Goal: Task Accomplishment & Management: Manage account settings

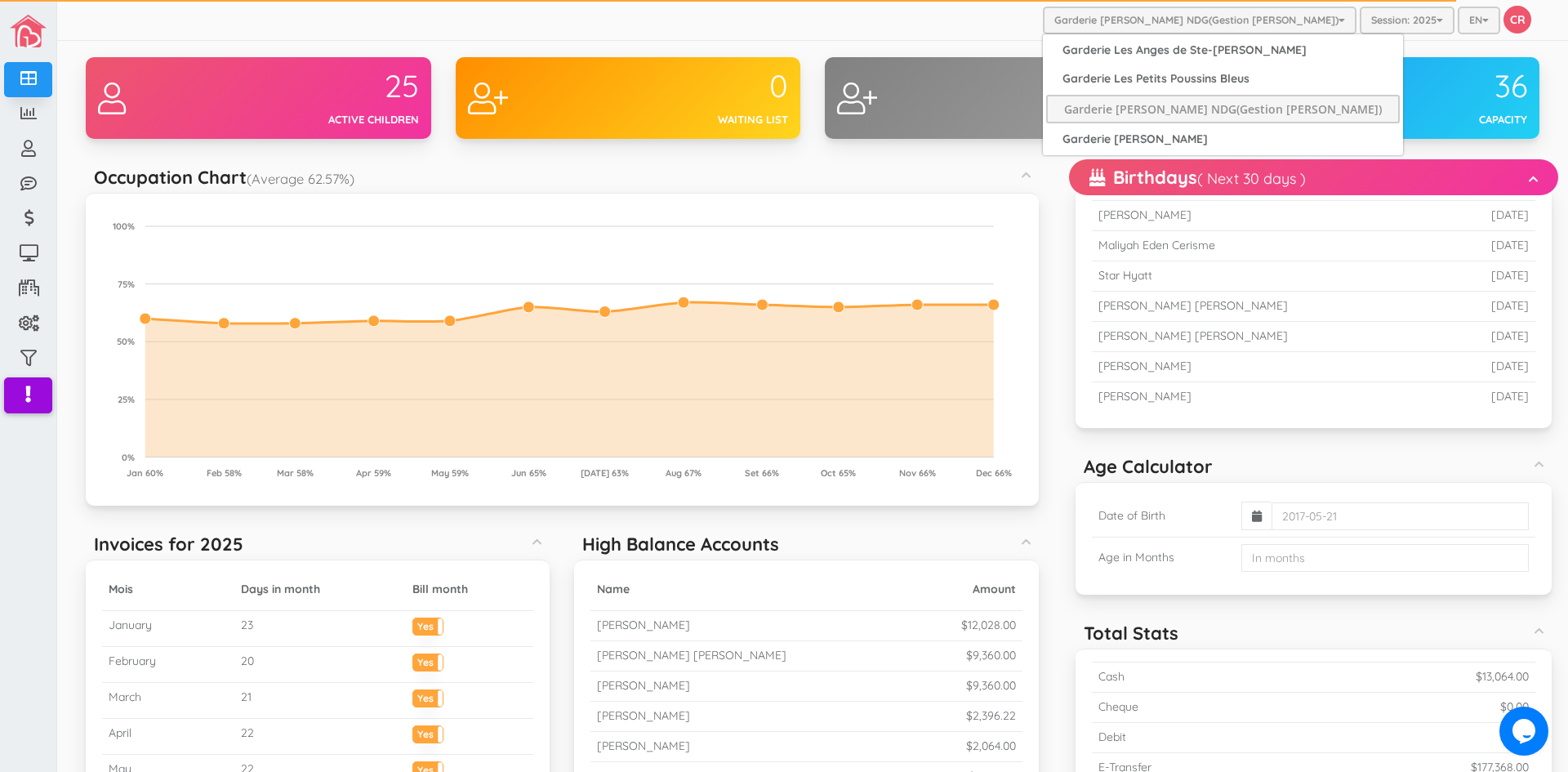
click at [1178, 21] on button "Garderie [PERSON_NAME] NDG(Gestion [PERSON_NAME])" at bounding box center [1200, 21] width 314 height 27
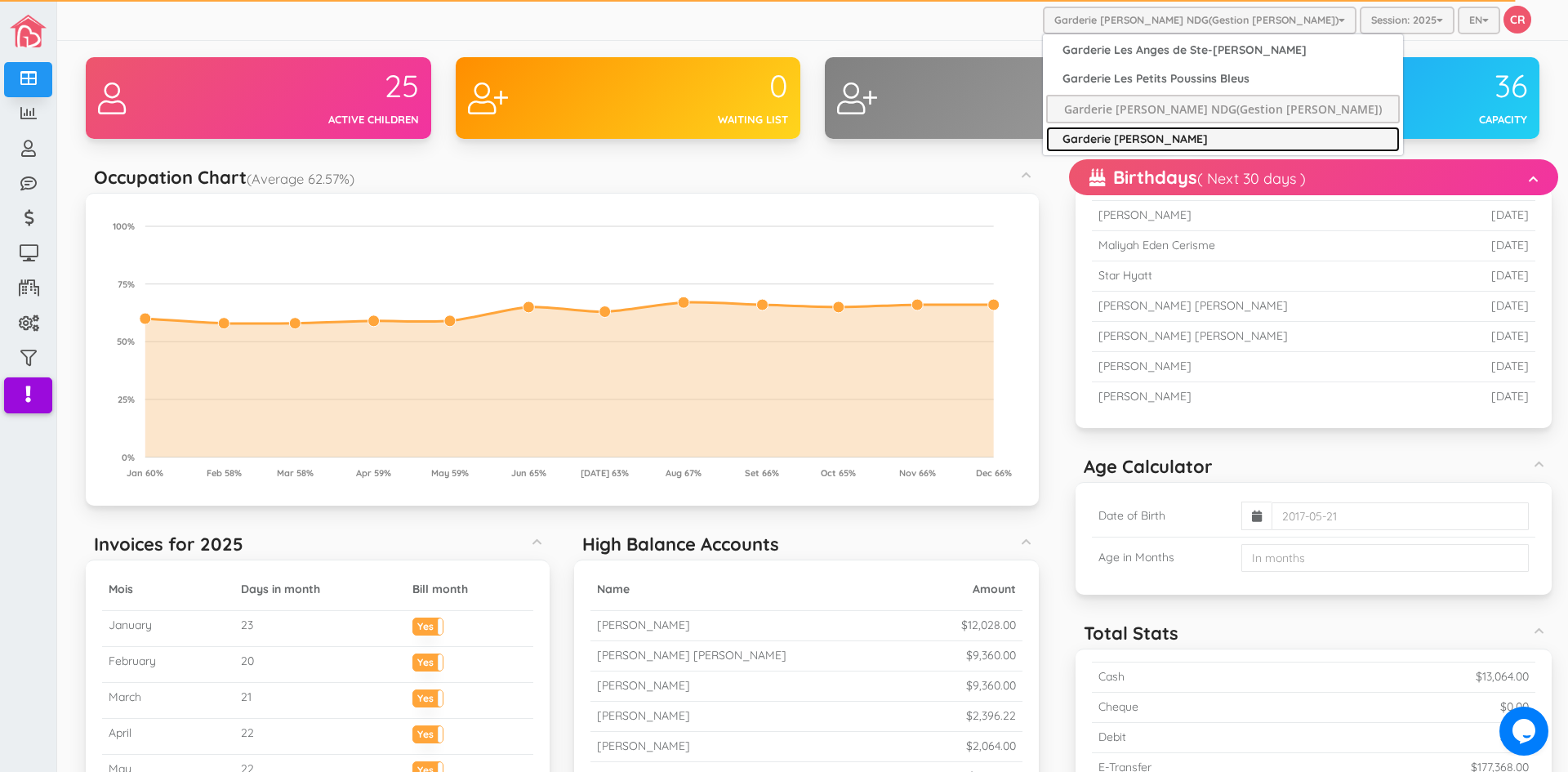
click at [1167, 142] on link "Garderie [PERSON_NAME]" at bounding box center [1223, 140] width 354 height 25
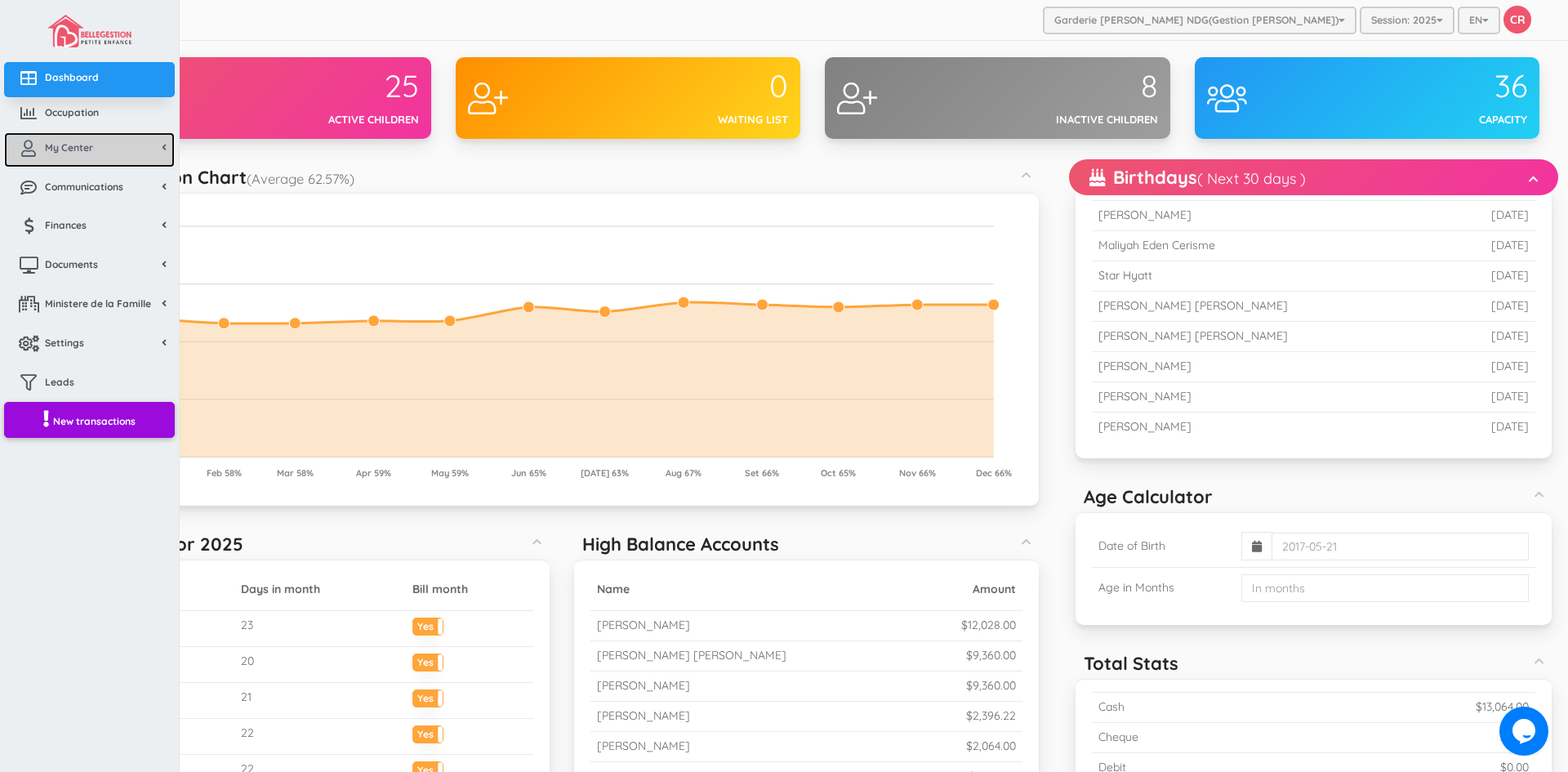
click at [72, 142] on span "My Center" at bounding box center [68, 148] width 48 height 14
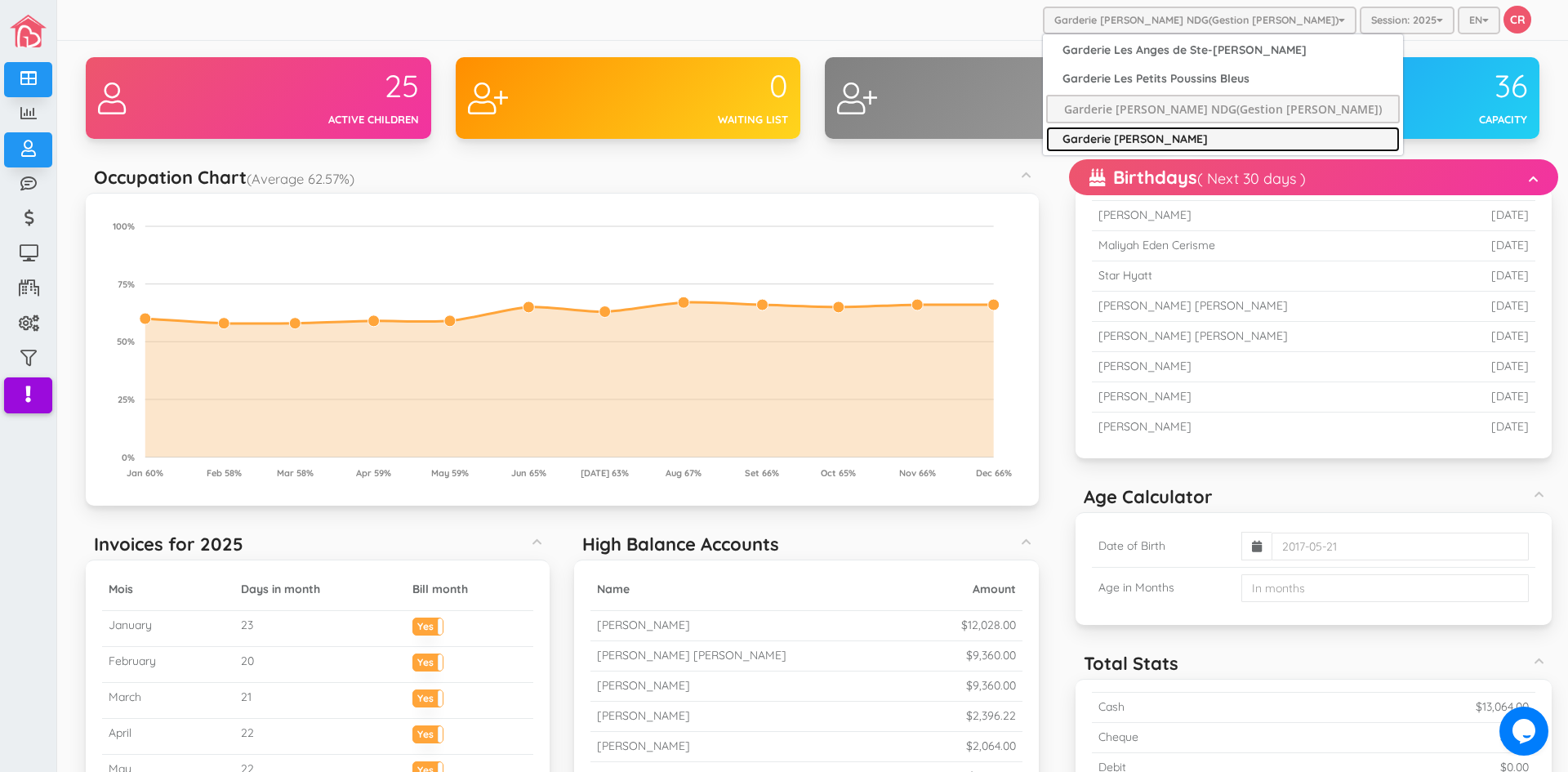
click at [1152, 142] on link "Garderie [PERSON_NAME]" at bounding box center [1223, 140] width 354 height 25
click at [1149, 133] on link "Garderie [PERSON_NAME]" at bounding box center [1223, 140] width 354 height 25
click at [1193, 140] on link "Garderie [PERSON_NAME]" at bounding box center [1223, 140] width 354 height 25
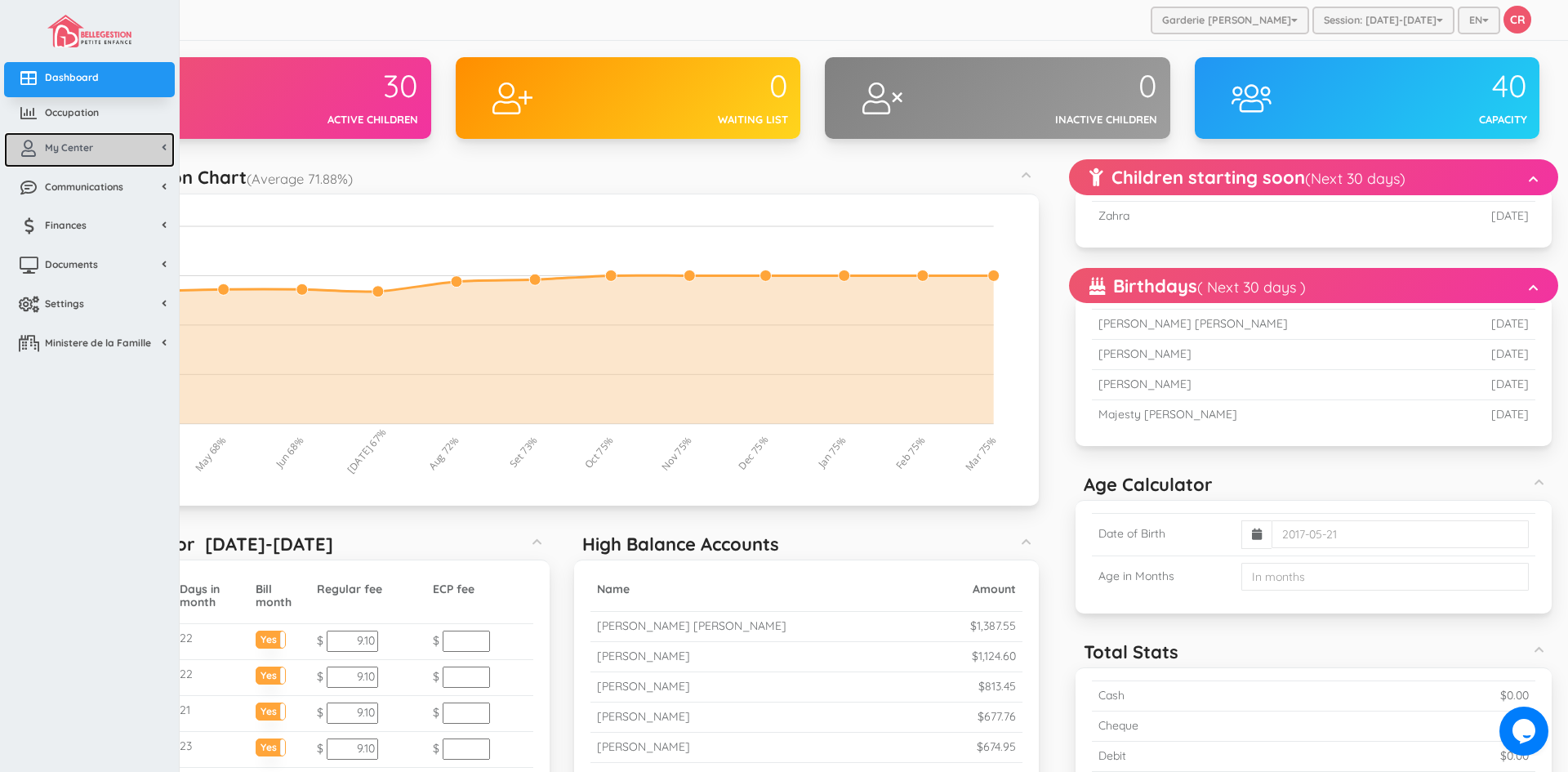
click at [63, 142] on span "My Center" at bounding box center [68, 148] width 48 height 14
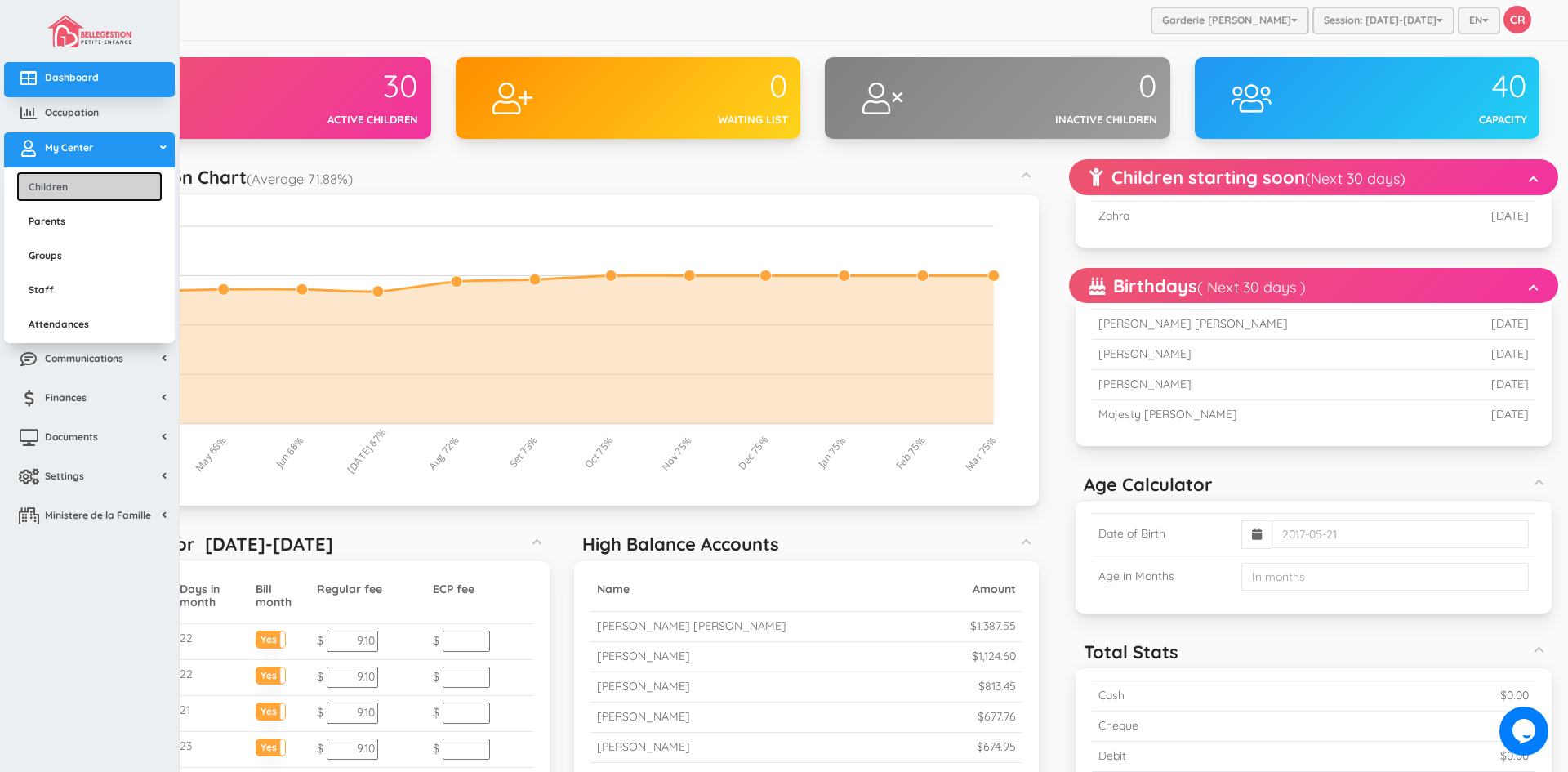
click at [63, 187] on link "Children" at bounding box center [90, 187] width 147 height 30
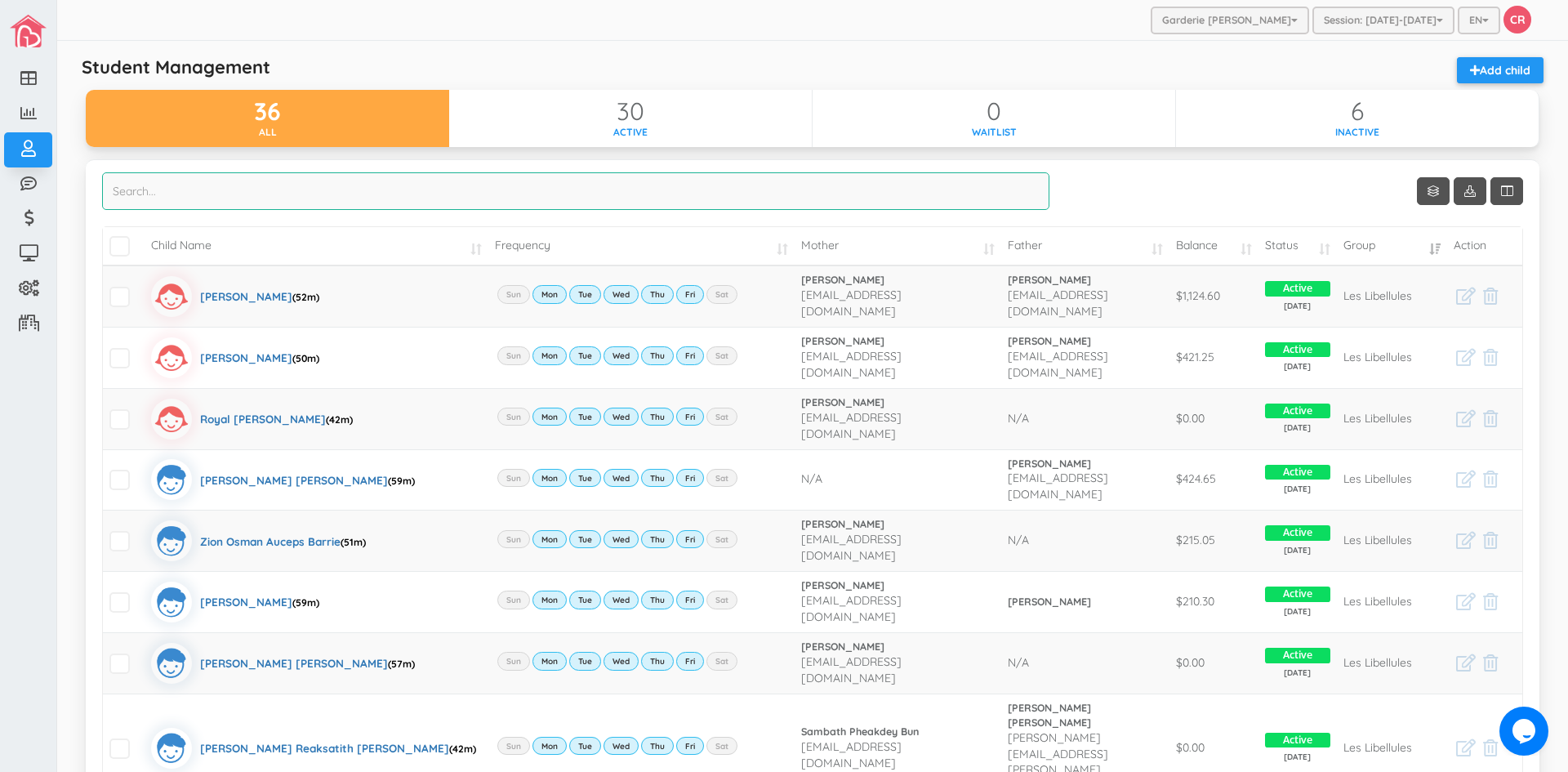
click at [166, 196] on input "search" at bounding box center [576, 191] width 948 height 37
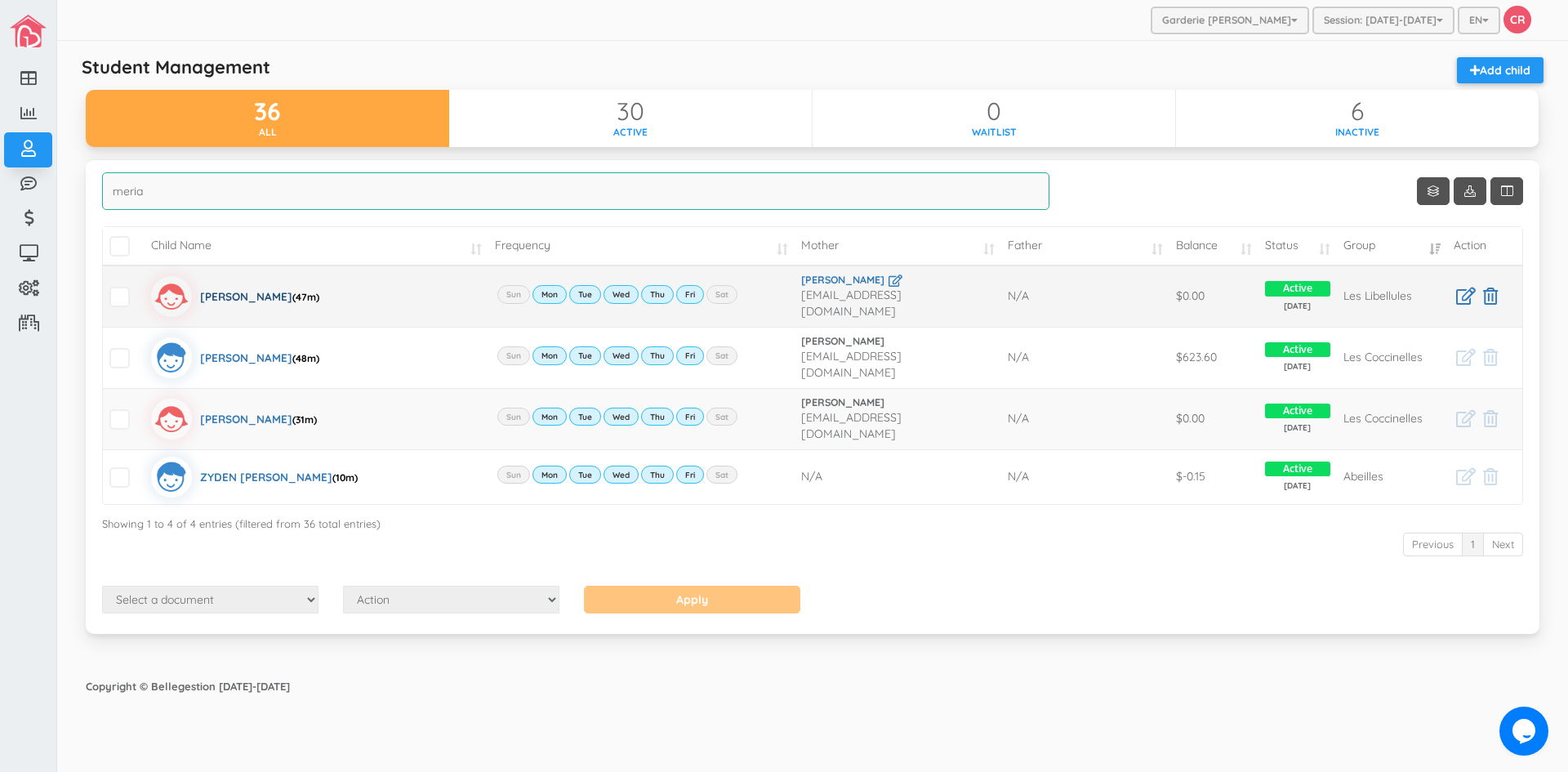
type input "meria"
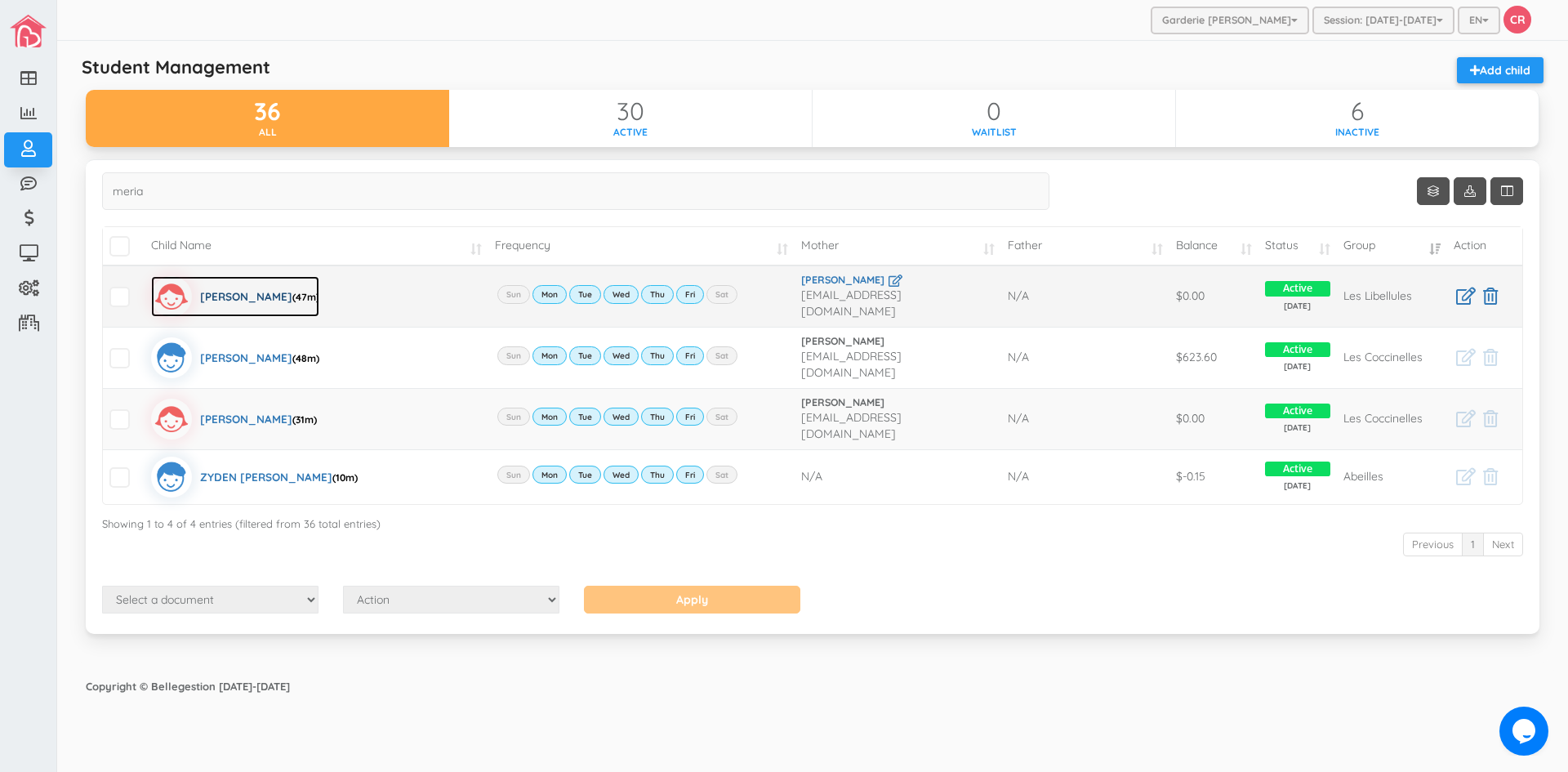
click at [263, 290] on div "Juliana Meriales (47m)" at bounding box center [260, 297] width 119 height 41
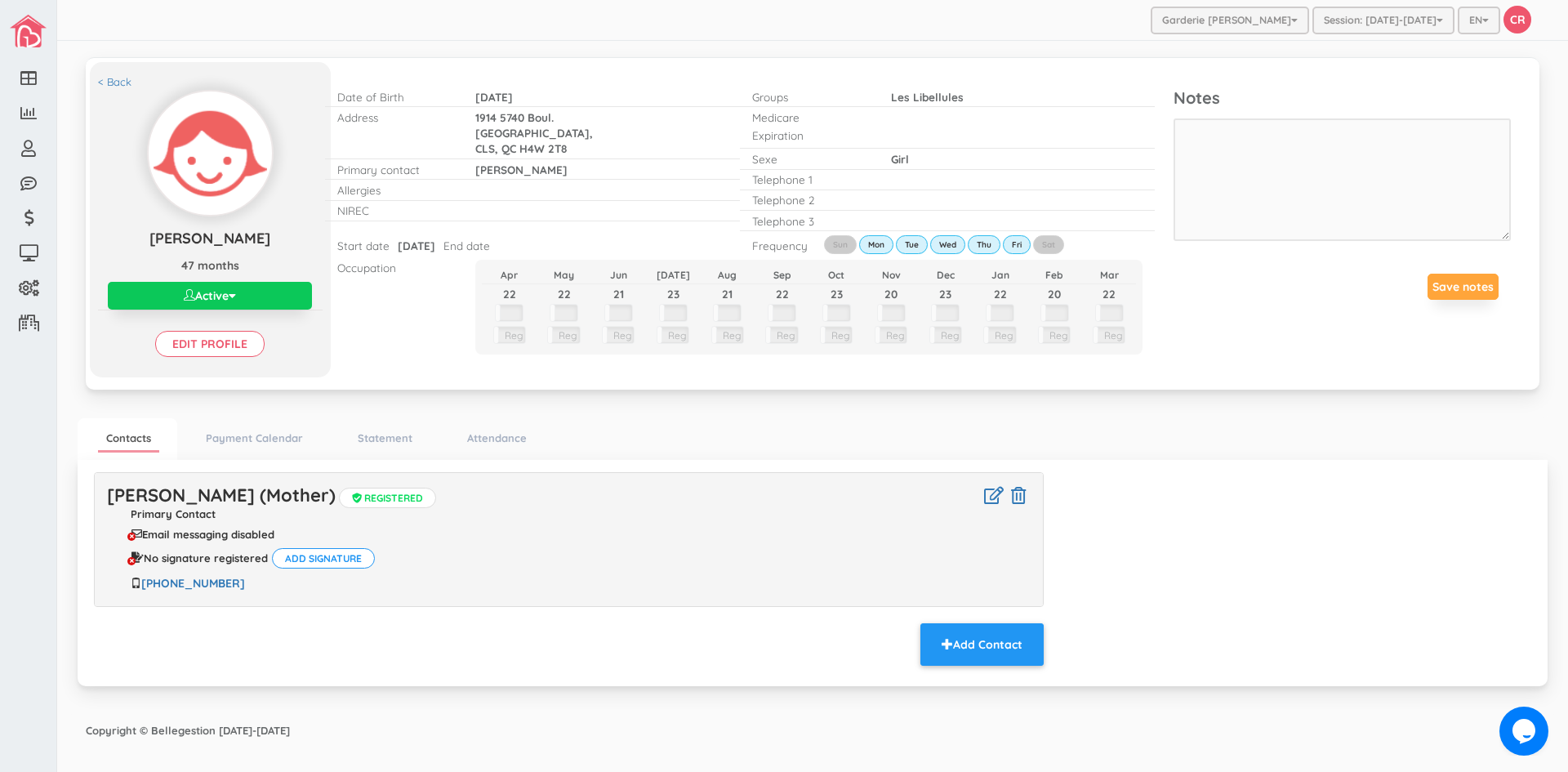
click at [263, 290] on button "Active" at bounding box center [209, 295] width 204 height 27
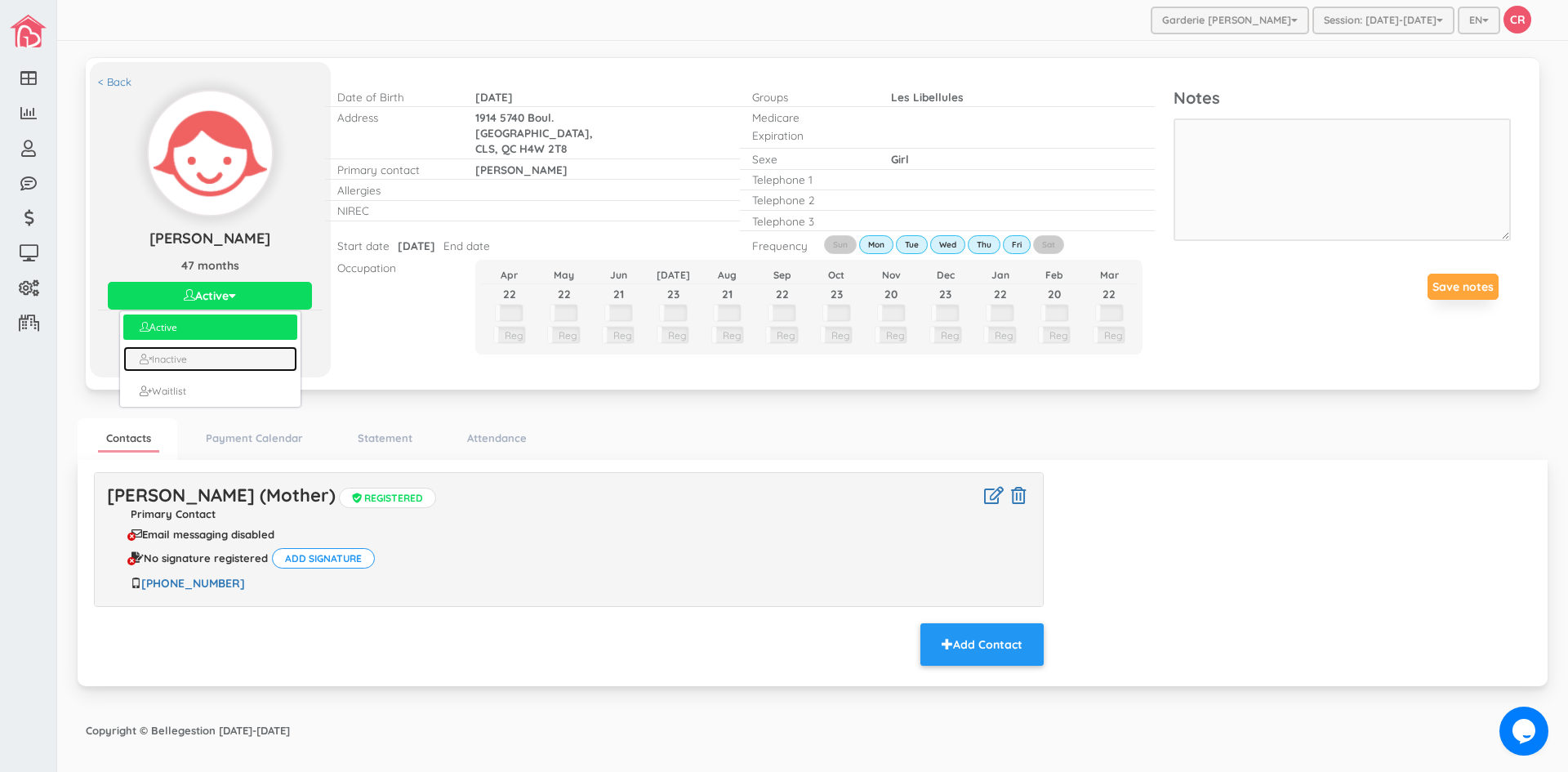
click at [177, 362] on link "Inactive" at bounding box center [209, 359] width 173 height 25
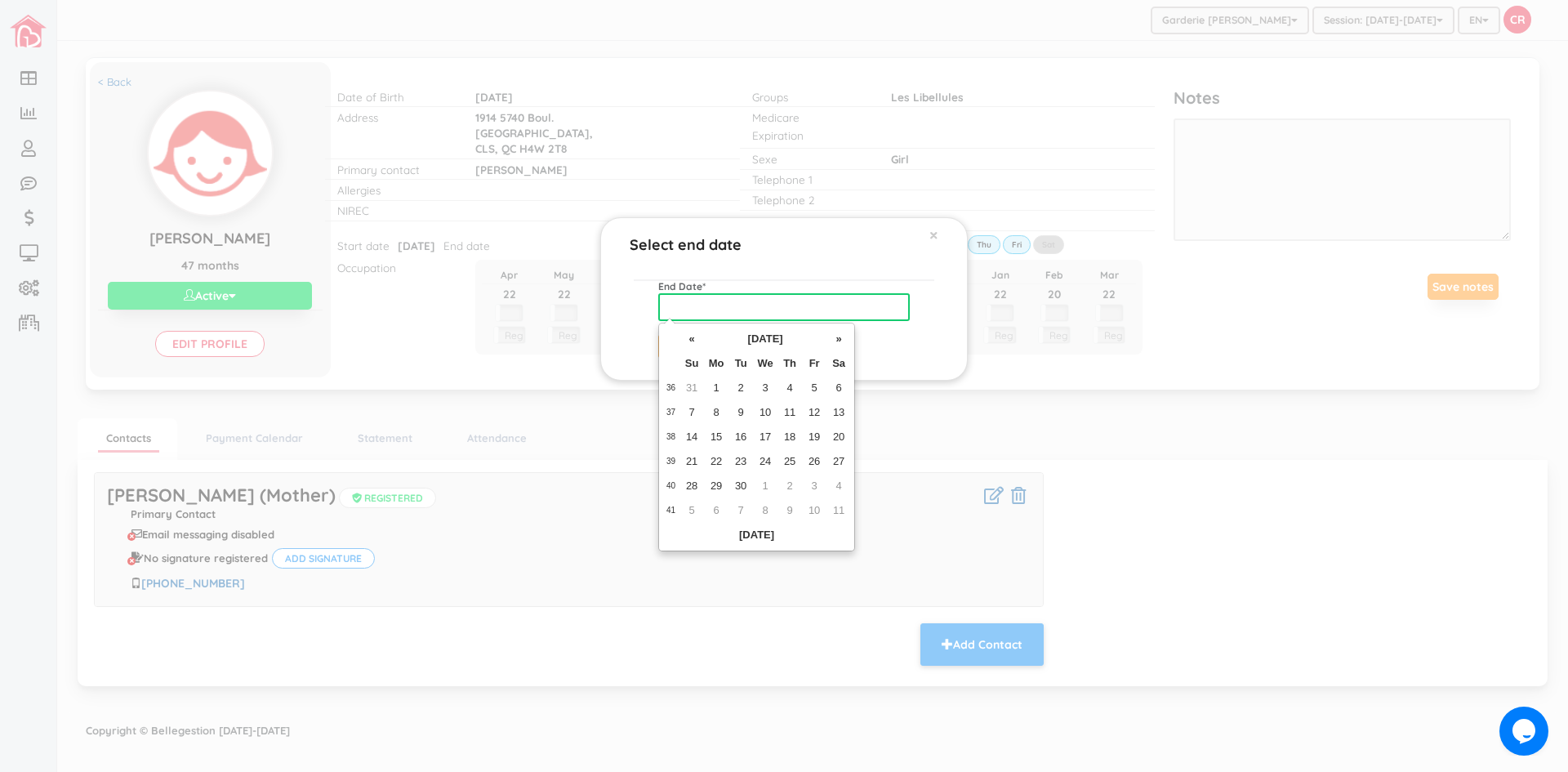
click at [685, 307] on input "text" at bounding box center [784, 307] width 252 height 27
click at [184, 24] on div "Select end date × End Date * Make inactive" at bounding box center [784, 386] width 1568 height 772
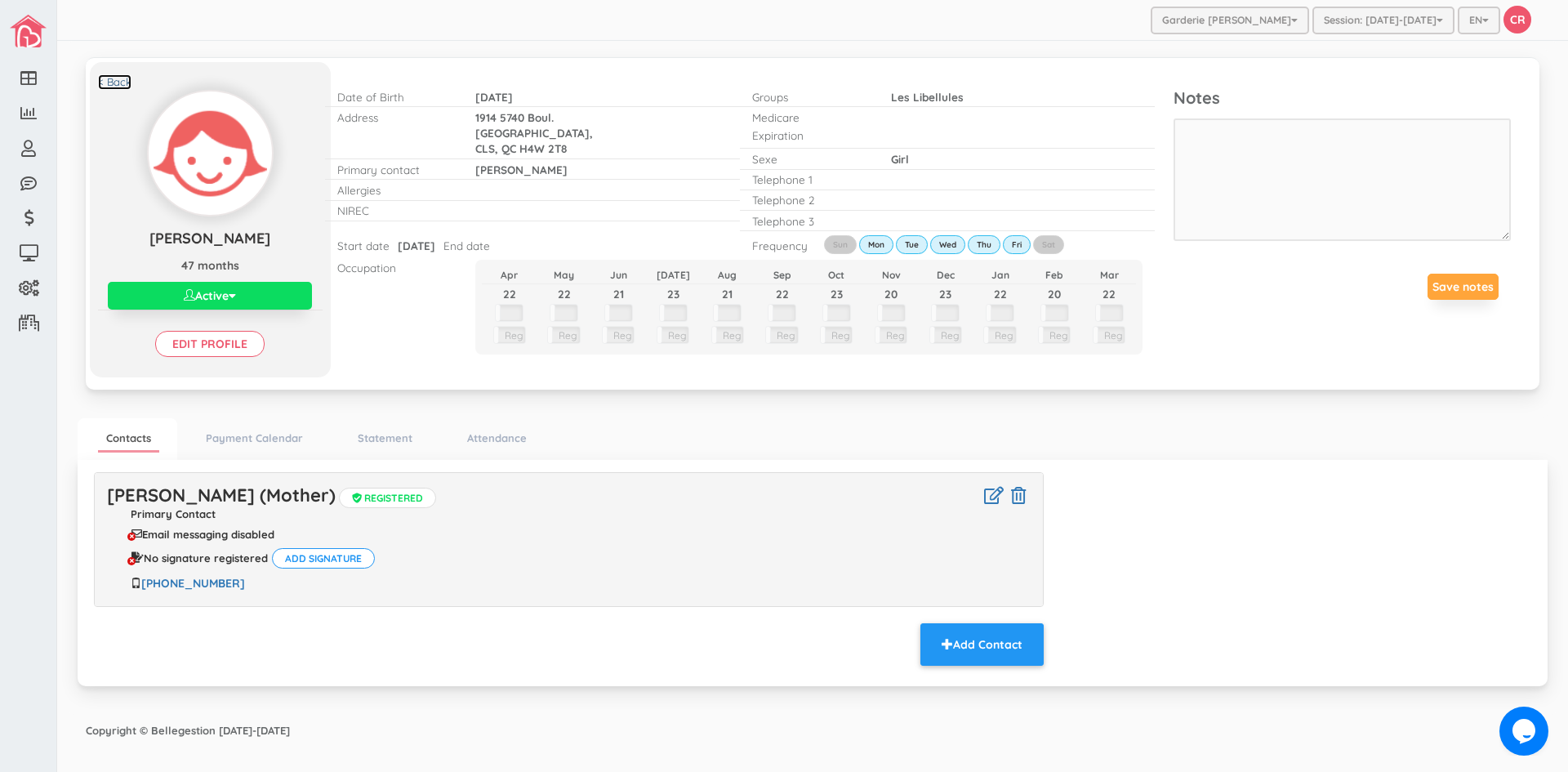
click at [113, 81] on link "< Back" at bounding box center [114, 82] width 33 height 16
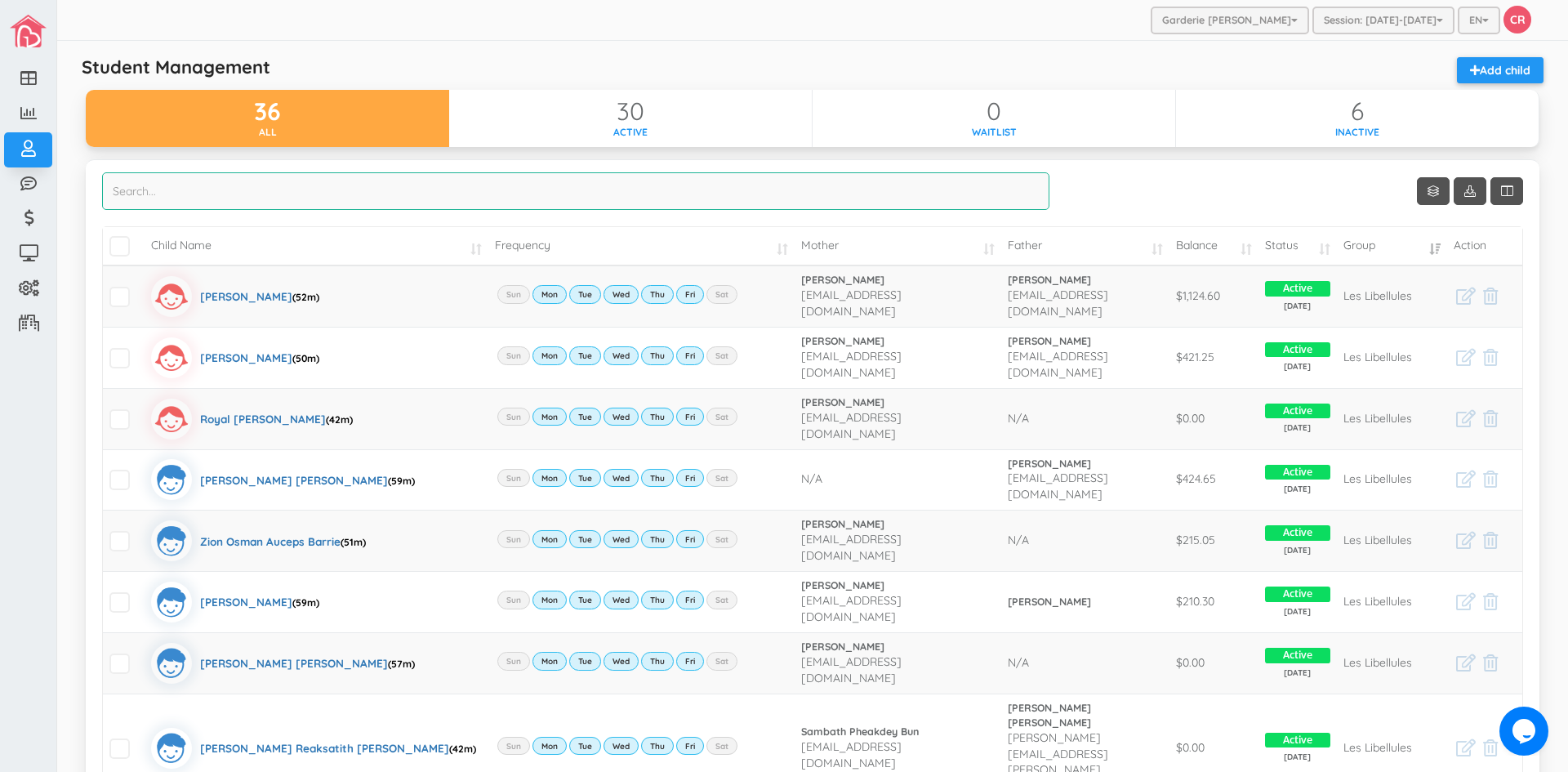
click at [120, 187] on input "search" at bounding box center [576, 191] width 948 height 37
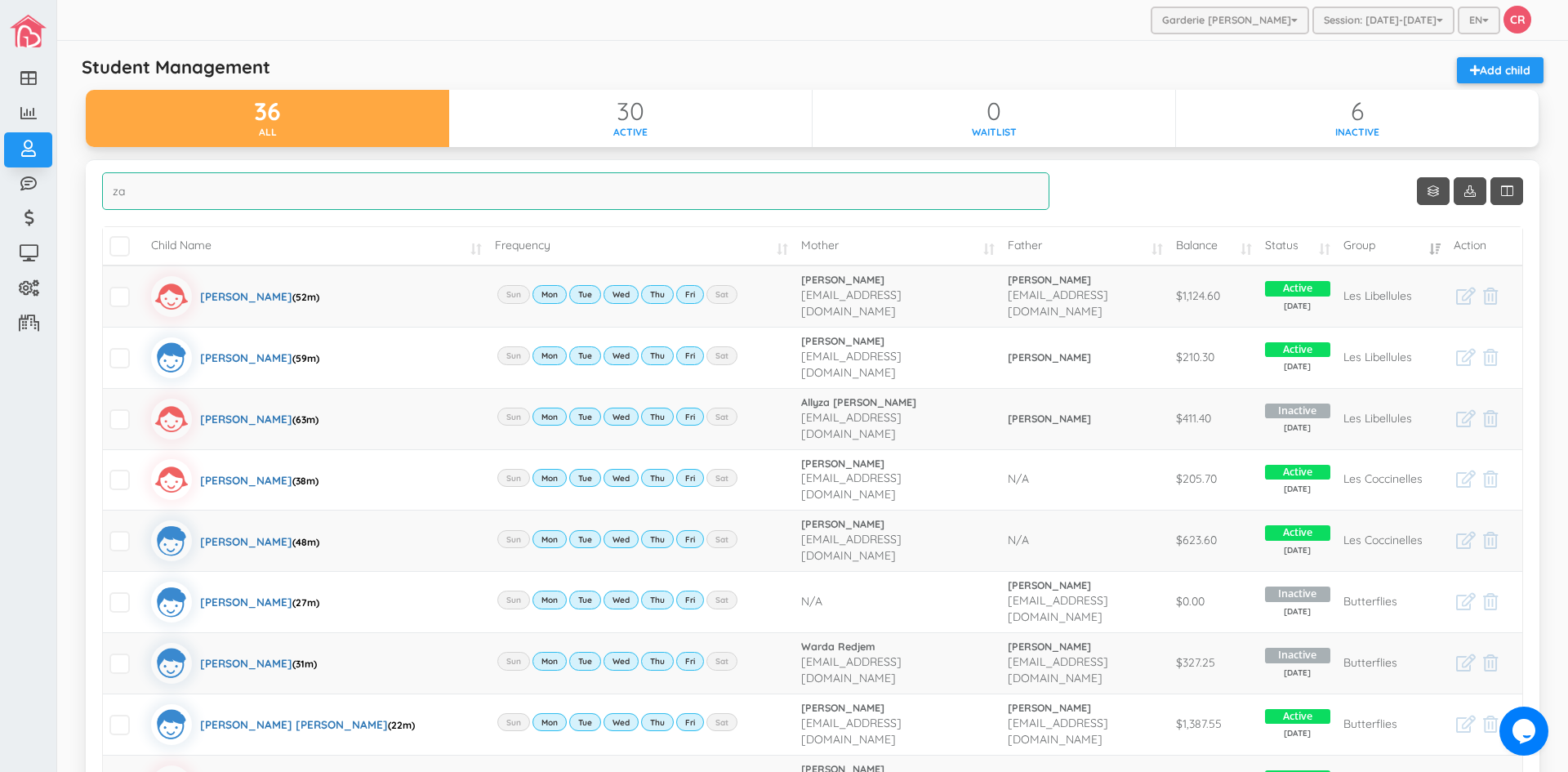
type input "z"
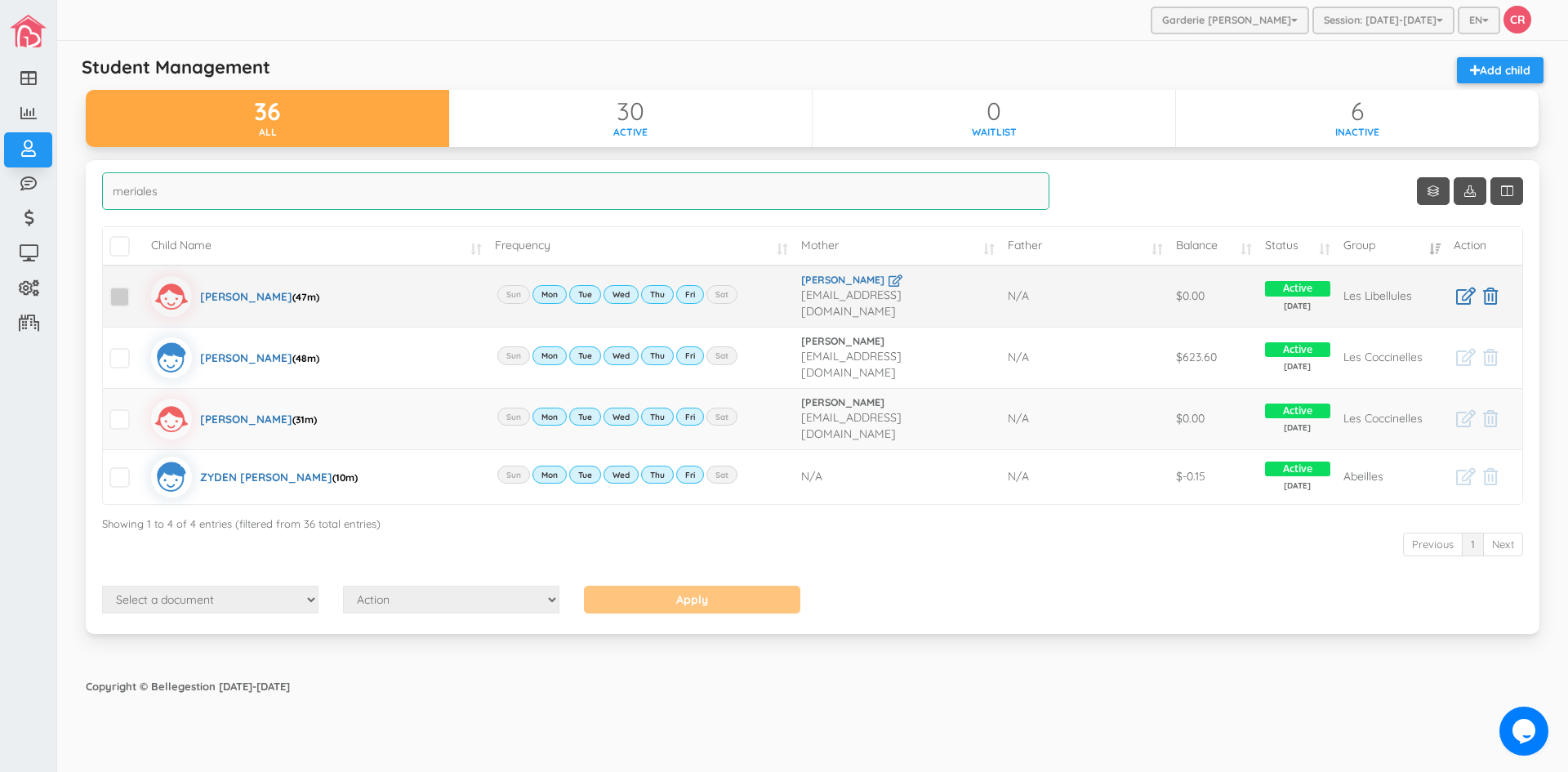
type input "meriales"
click at [119, 296] on span at bounding box center [119, 296] width 21 height 21
click at [138, 290] on input "checkbox" at bounding box center [138, 290] width 0 height 0
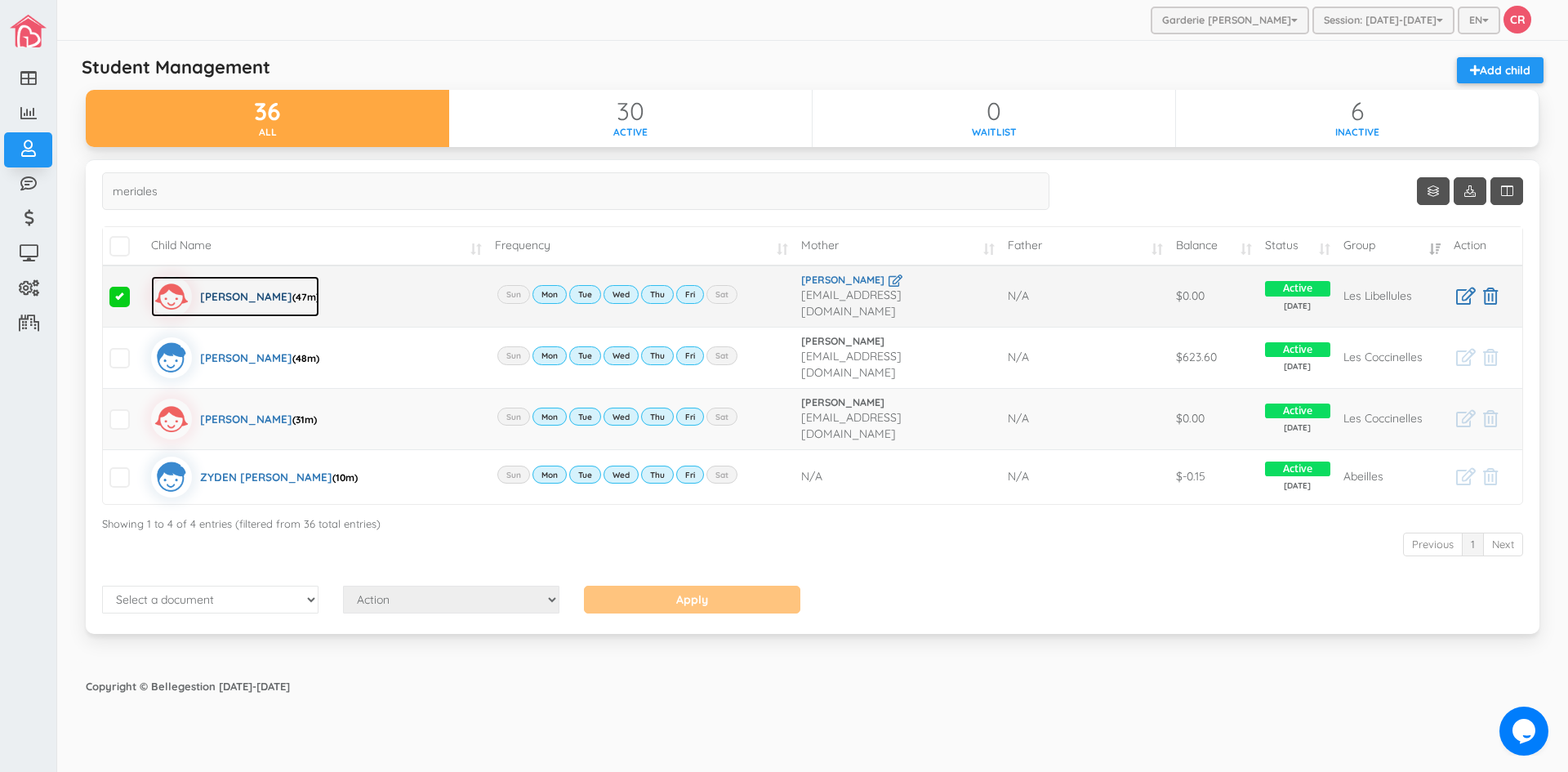
click at [251, 295] on div "Juliana Meriales (47m)" at bounding box center [260, 297] width 119 height 41
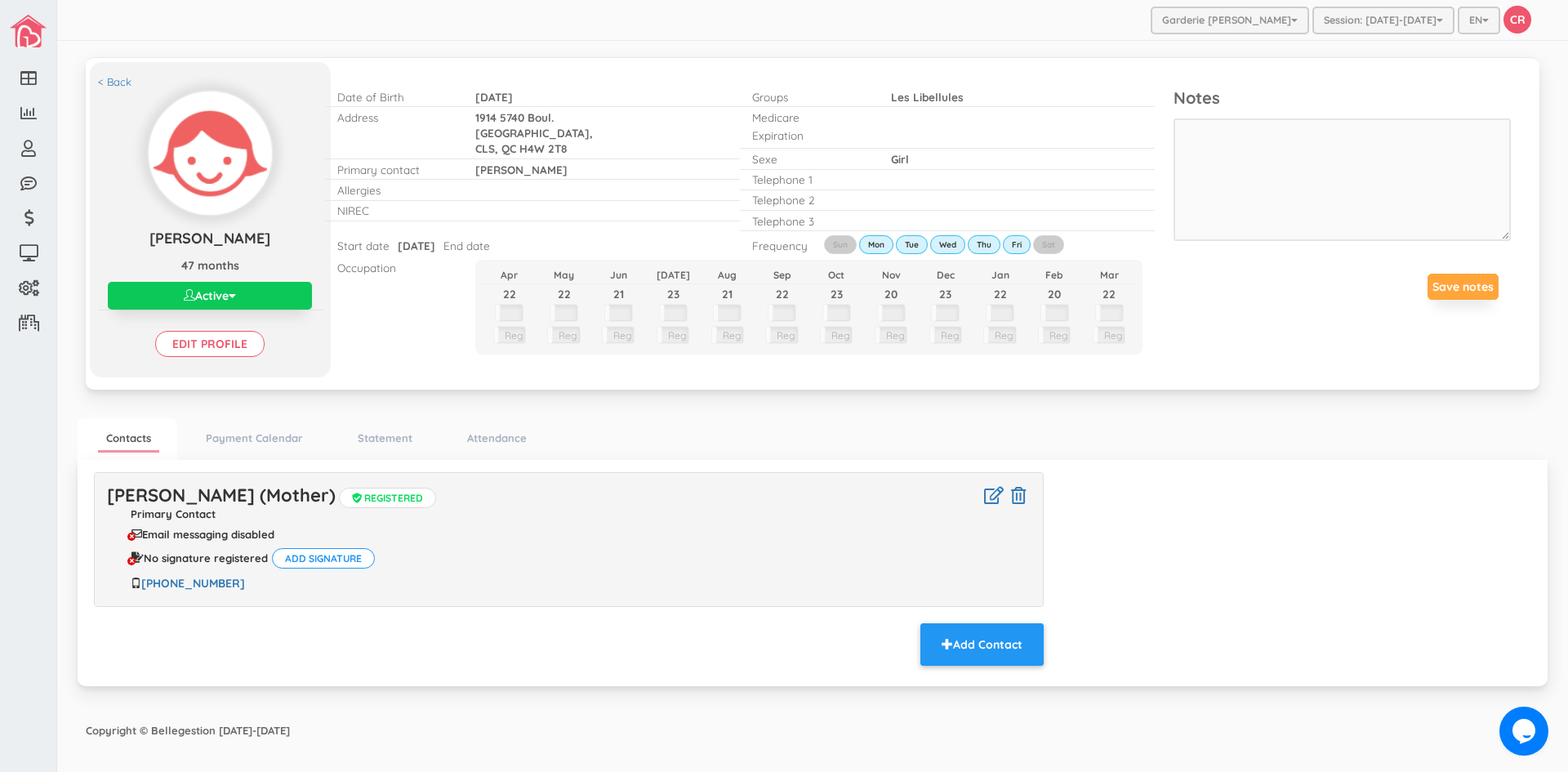
drag, startPoint x: 0, startPoint y: 0, endPoint x: 251, endPoint y: 302, distance: 392.7
click at [251, 302] on button "Active" at bounding box center [209, 295] width 204 height 27
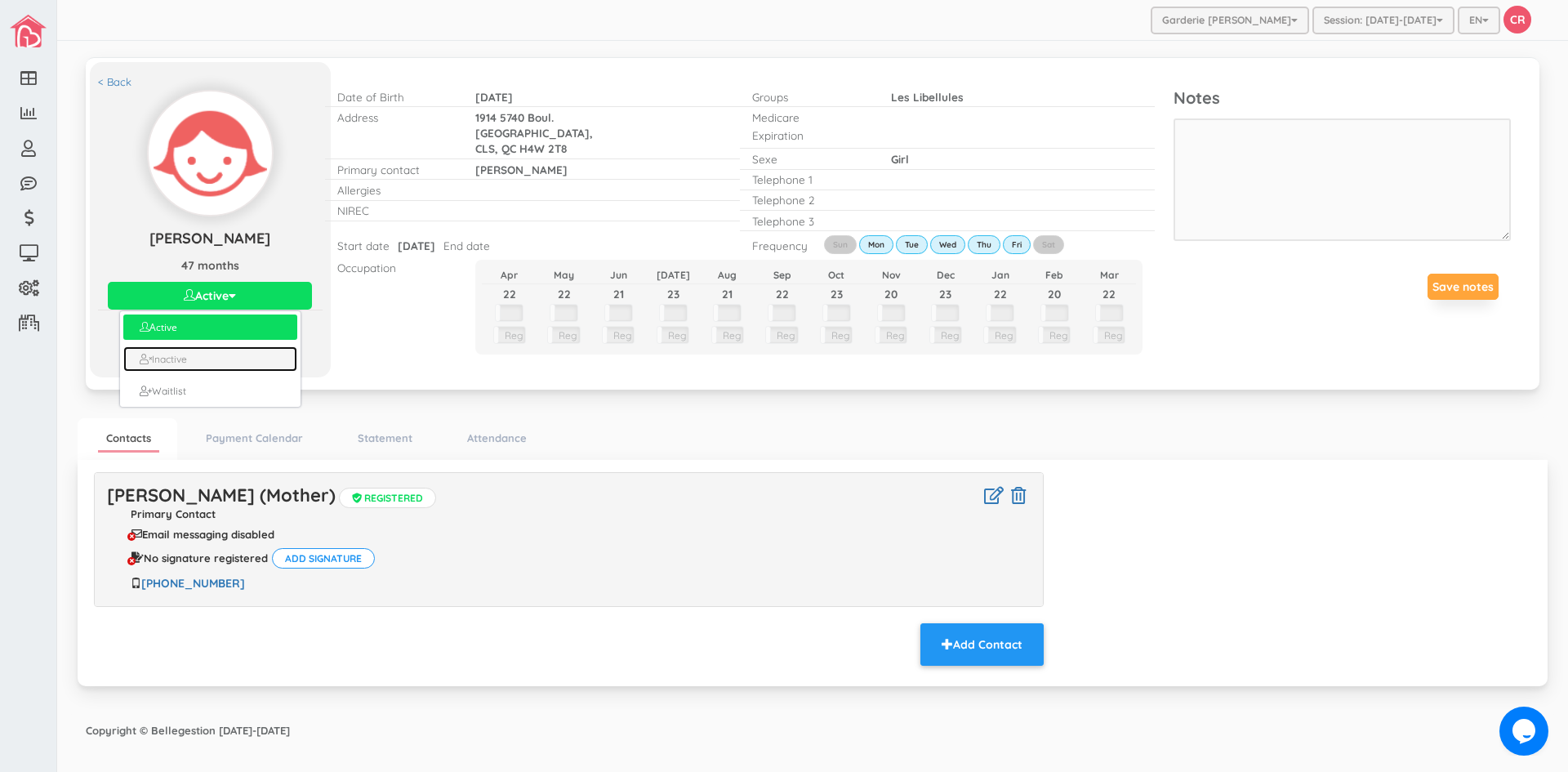
click at [163, 353] on link "Inactive" at bounding box center [209, 359] width 173 height 25
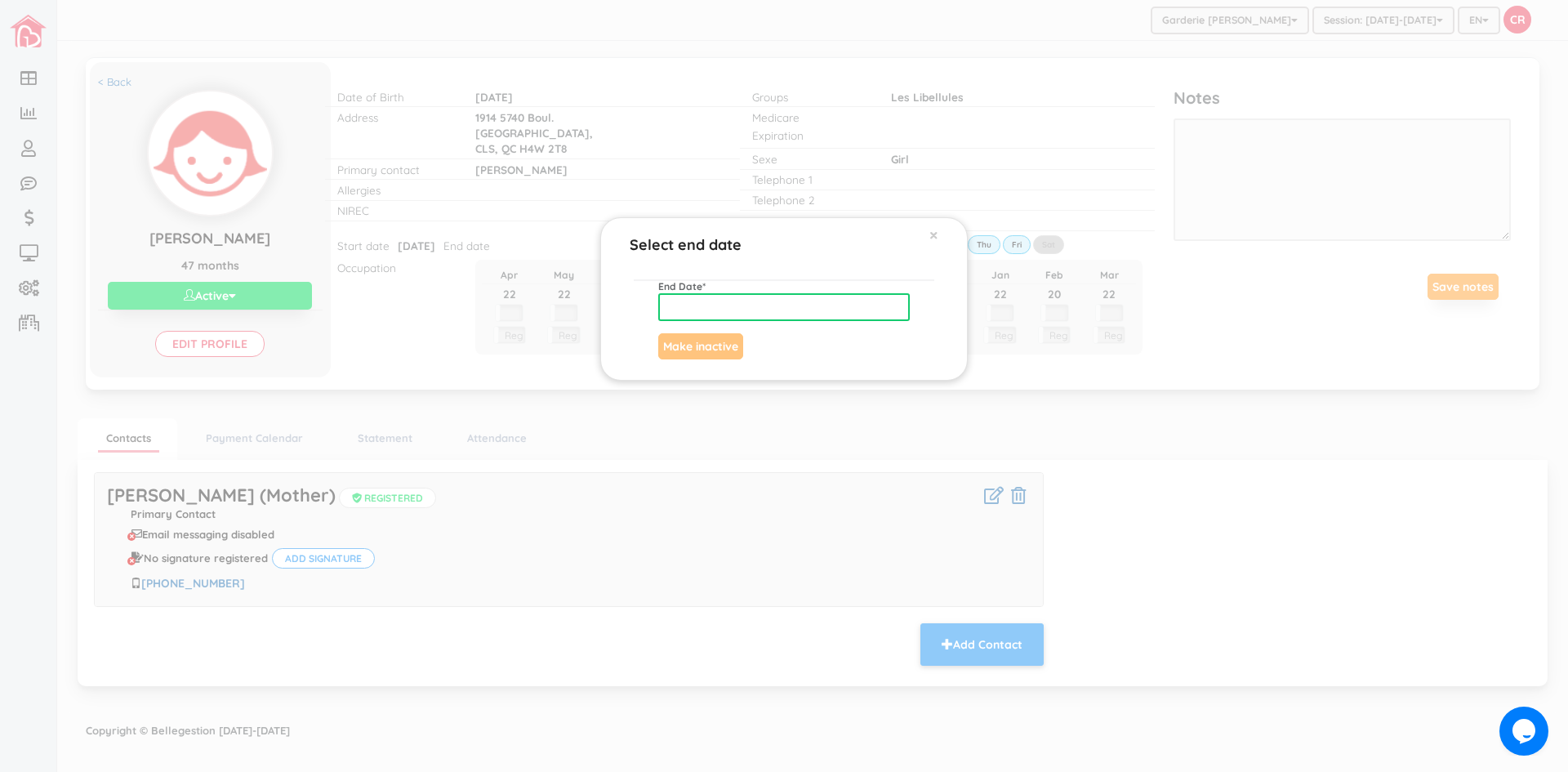
click at [675, 314] on input "text" at bounding box center [784, 307] width 252 height 27
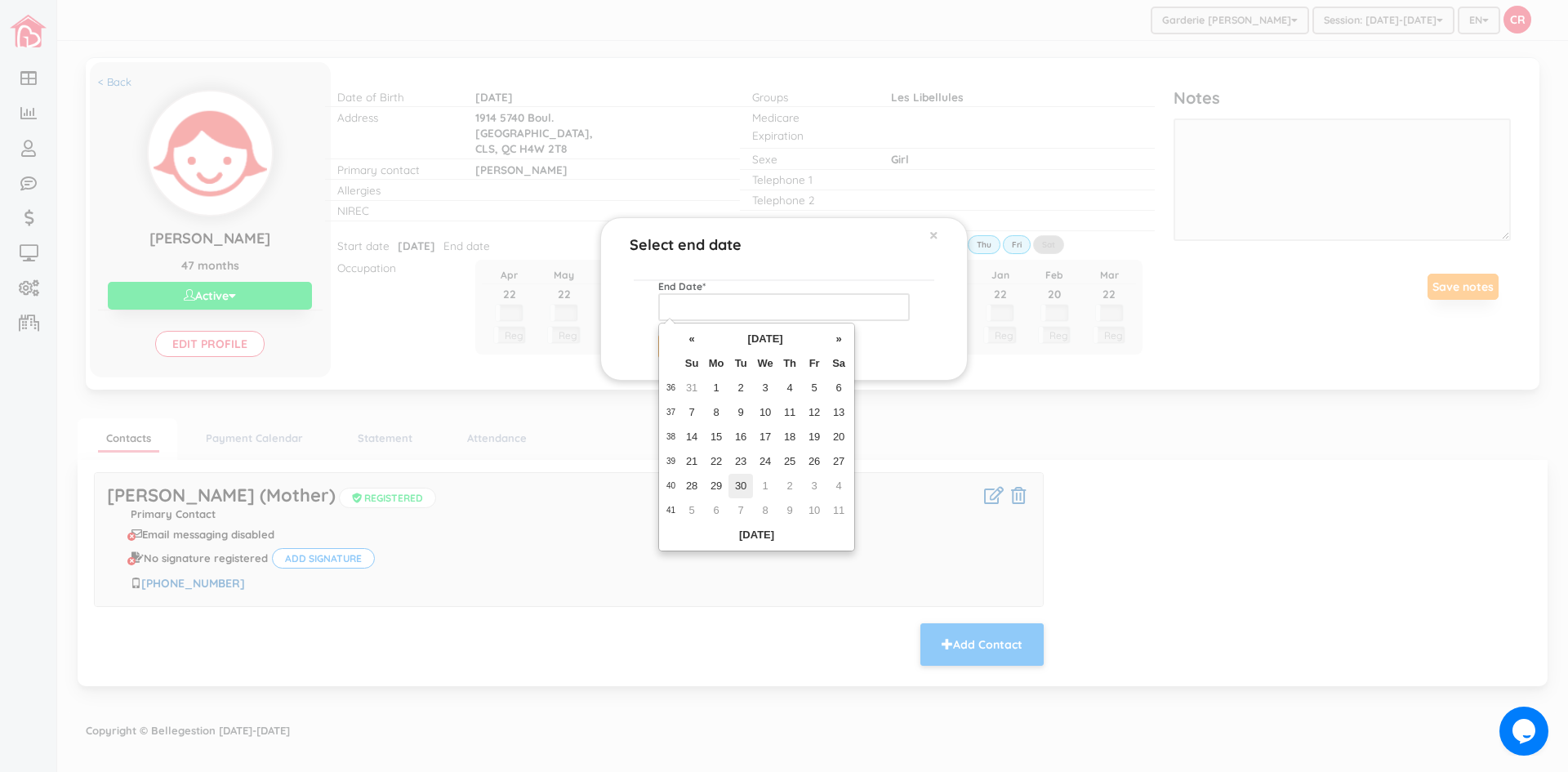
click at [744, 486] on td "30" at bounding box center [741, 486] width 24 height 24
type input "2025-09-30"
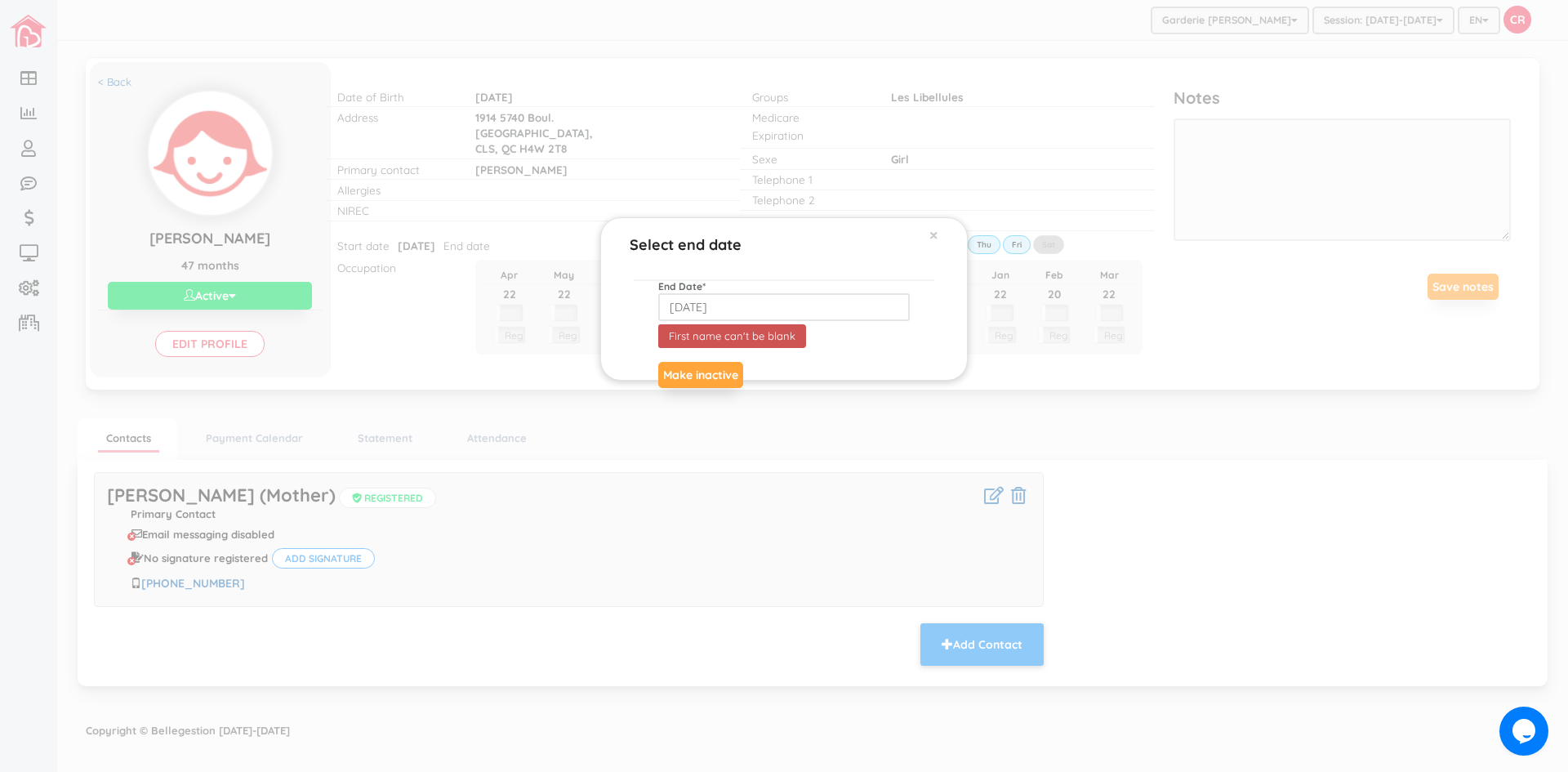
click at [744, 486] on div "Select end date × End Date * 2025-09-30 First name can't be blank Make inactive" at bounding box center [784, 386] width 1568 height 772
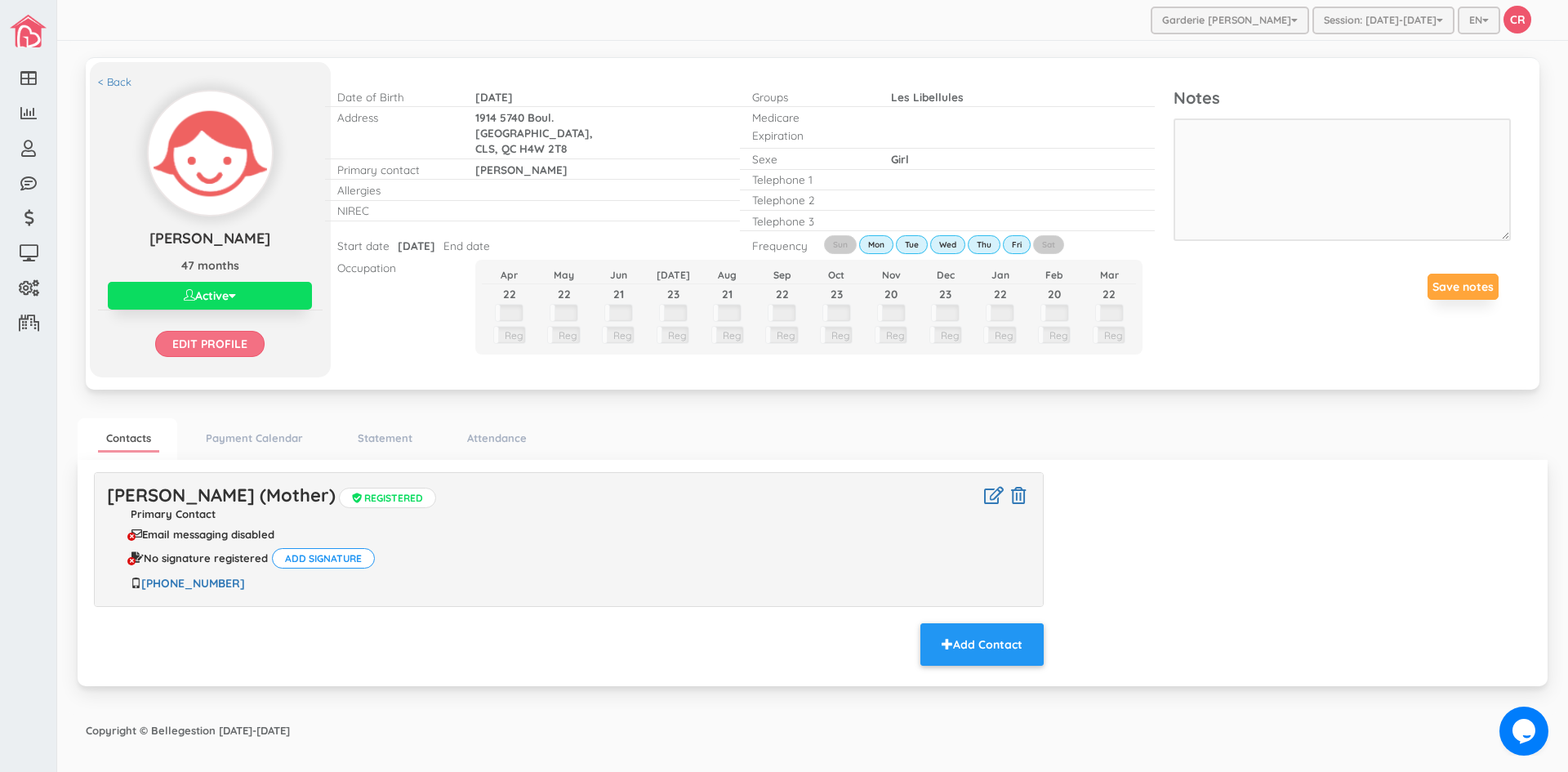
click at [228, 341] on input "Edit profile" at bounding box center [210, 344] width 109 height 26
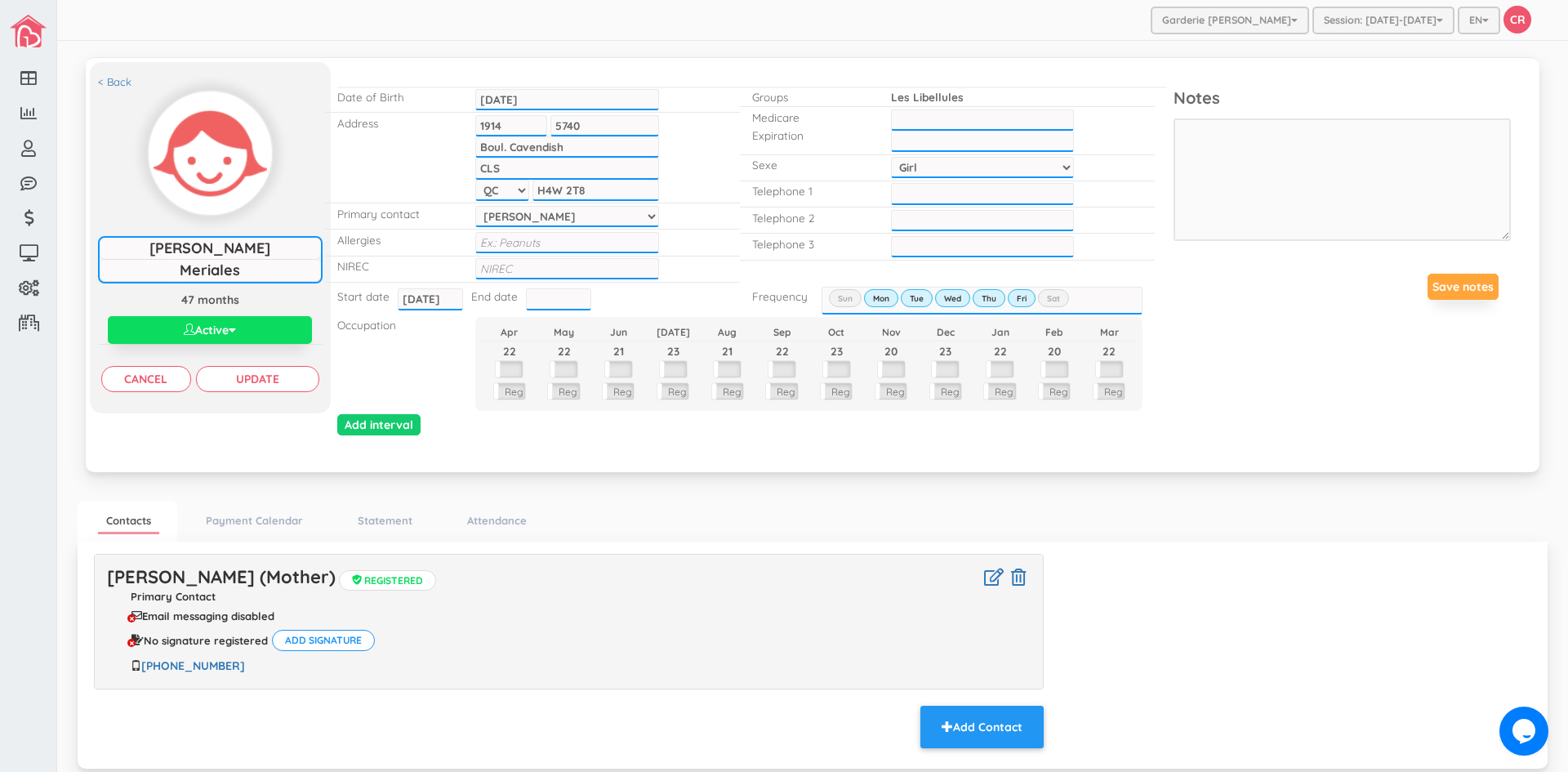
click at [530, 303] on input "text" at bounding box center [558, 299] width 65 height 21
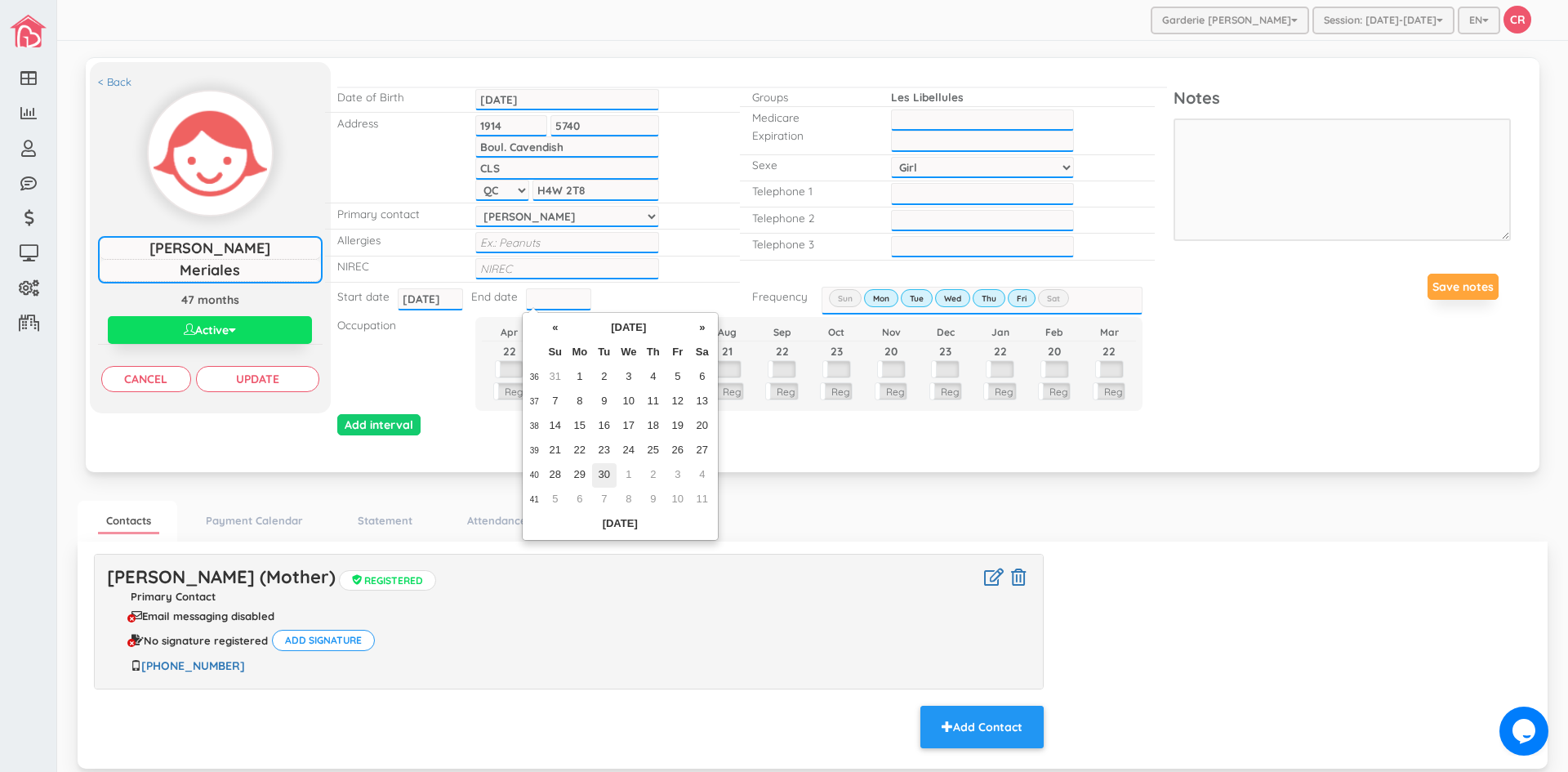
click at [601, 469] on td "30" at bounding box center [604, 475] width 24 height 24
type input "[DATE]"
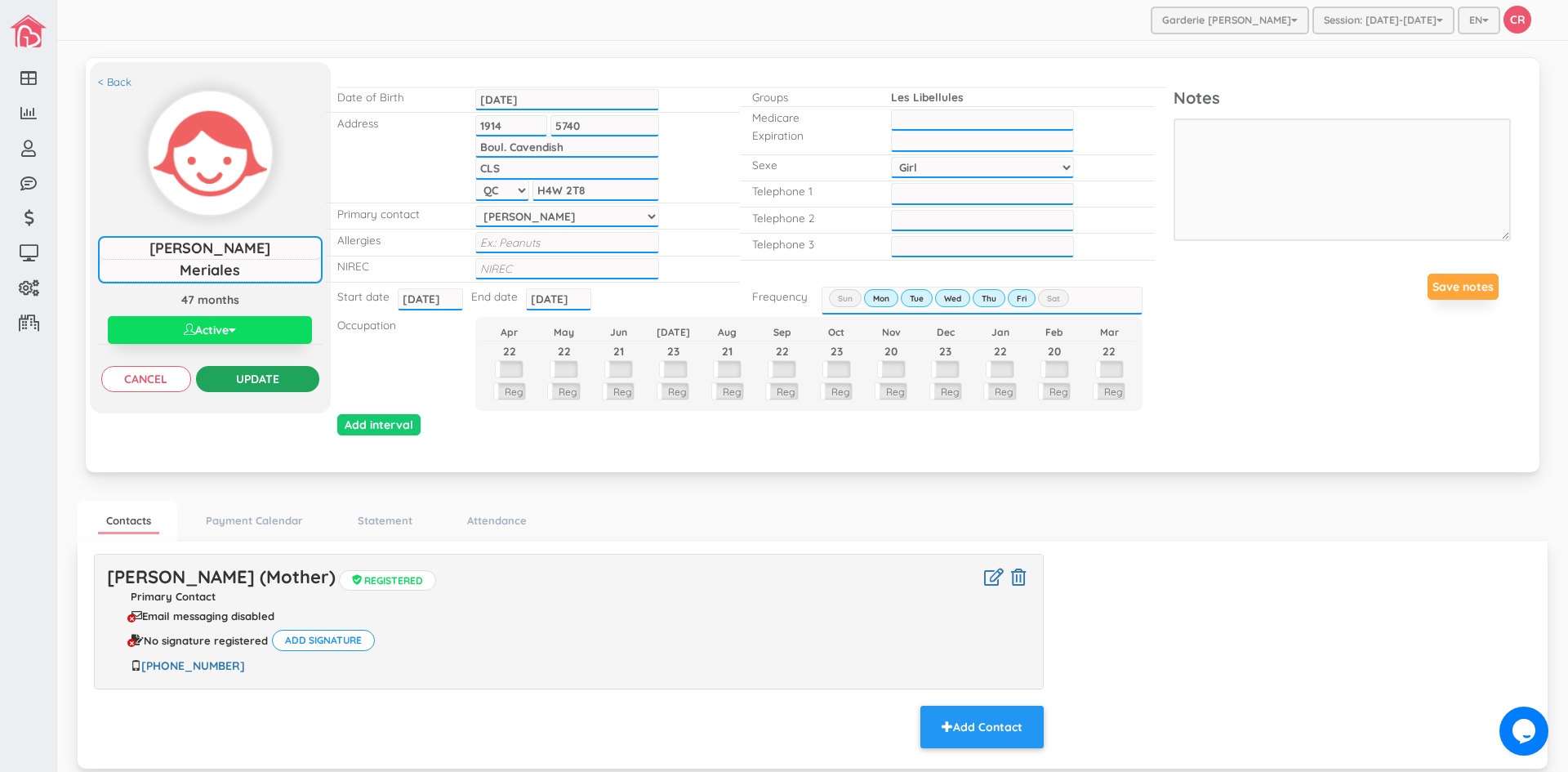
click at [261, 370] on input "Update" at bounding box center [258, 379] width 123 height 26
click at [214, 323] on button "Active" at bounding box center [209, 330] width 204 height 27
click at [185, 394] on link "Inactive" at bounding box center [209, 394] width 173 height 25
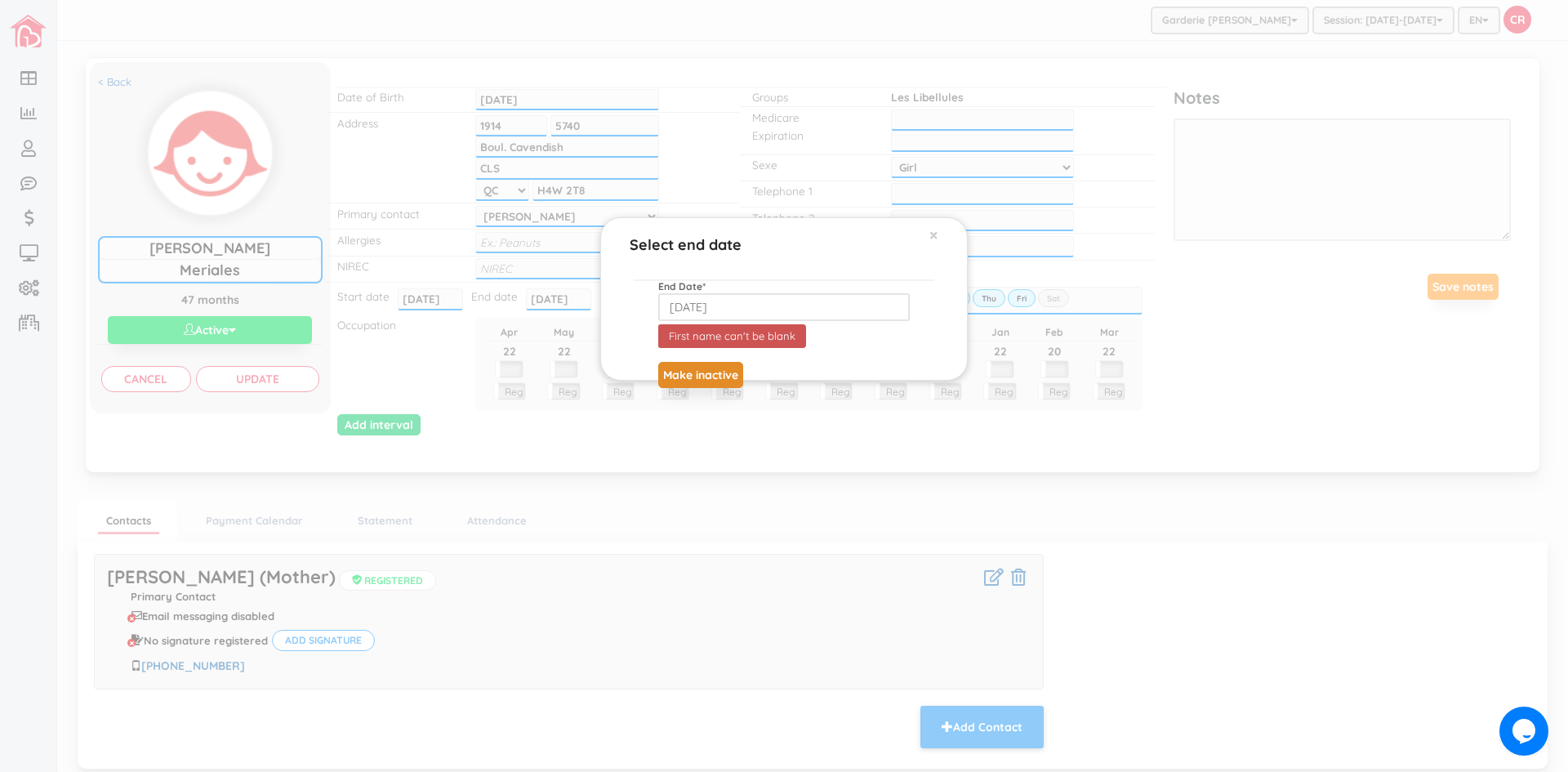
click at [695, 370] on button "Make inactive" at bounding box center [700, 374] width 85 height 26
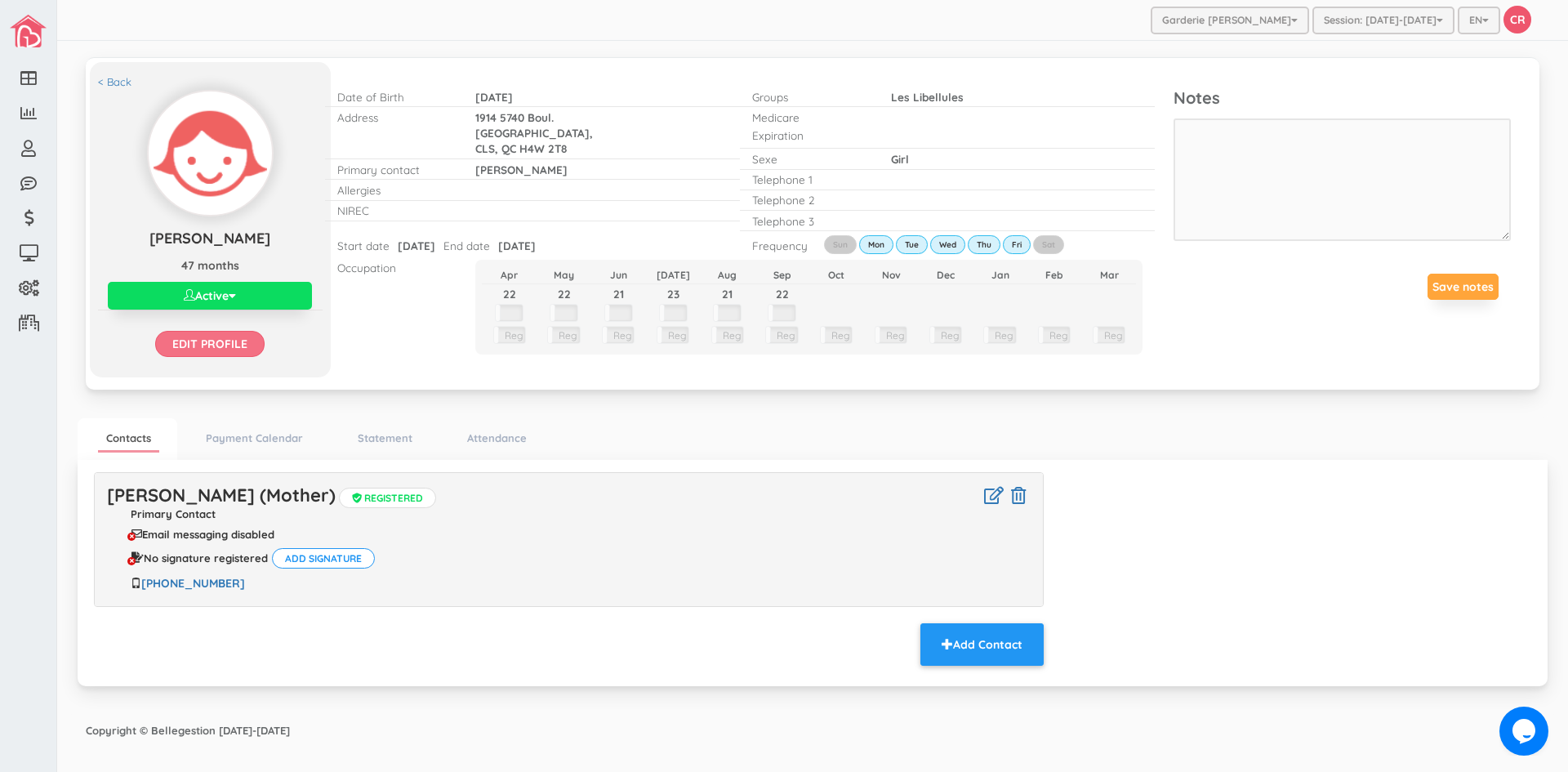
click at [232, 345] on input "Edit profile" at bounding box center [210, 344] width 109 height 26
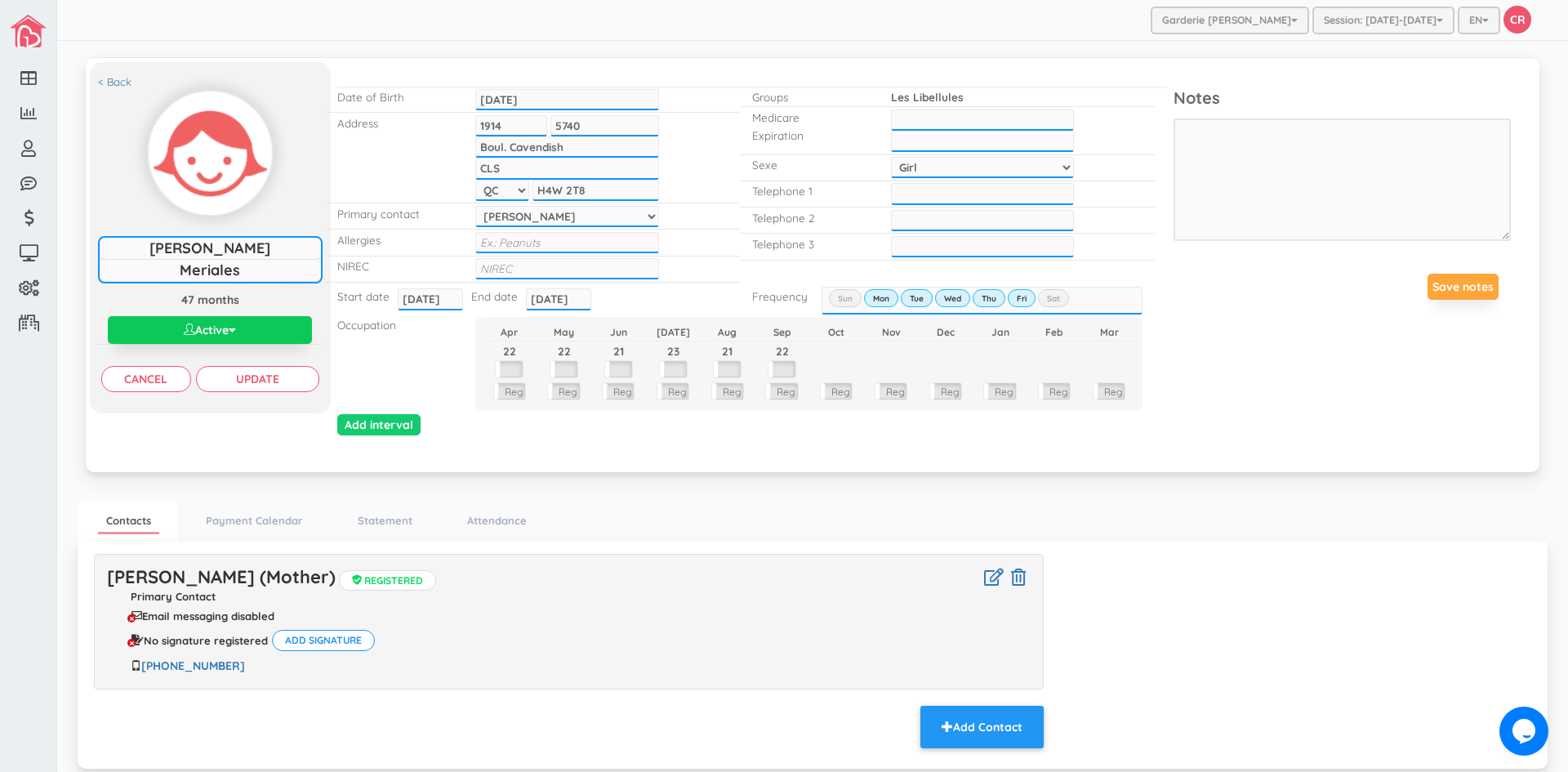
click at [232, 336] on button "Active" at bounding box center [209, 330] width 204 height 27
click at [236, 332] on span "button" at bounding box center [233, 330] width 8 height 12
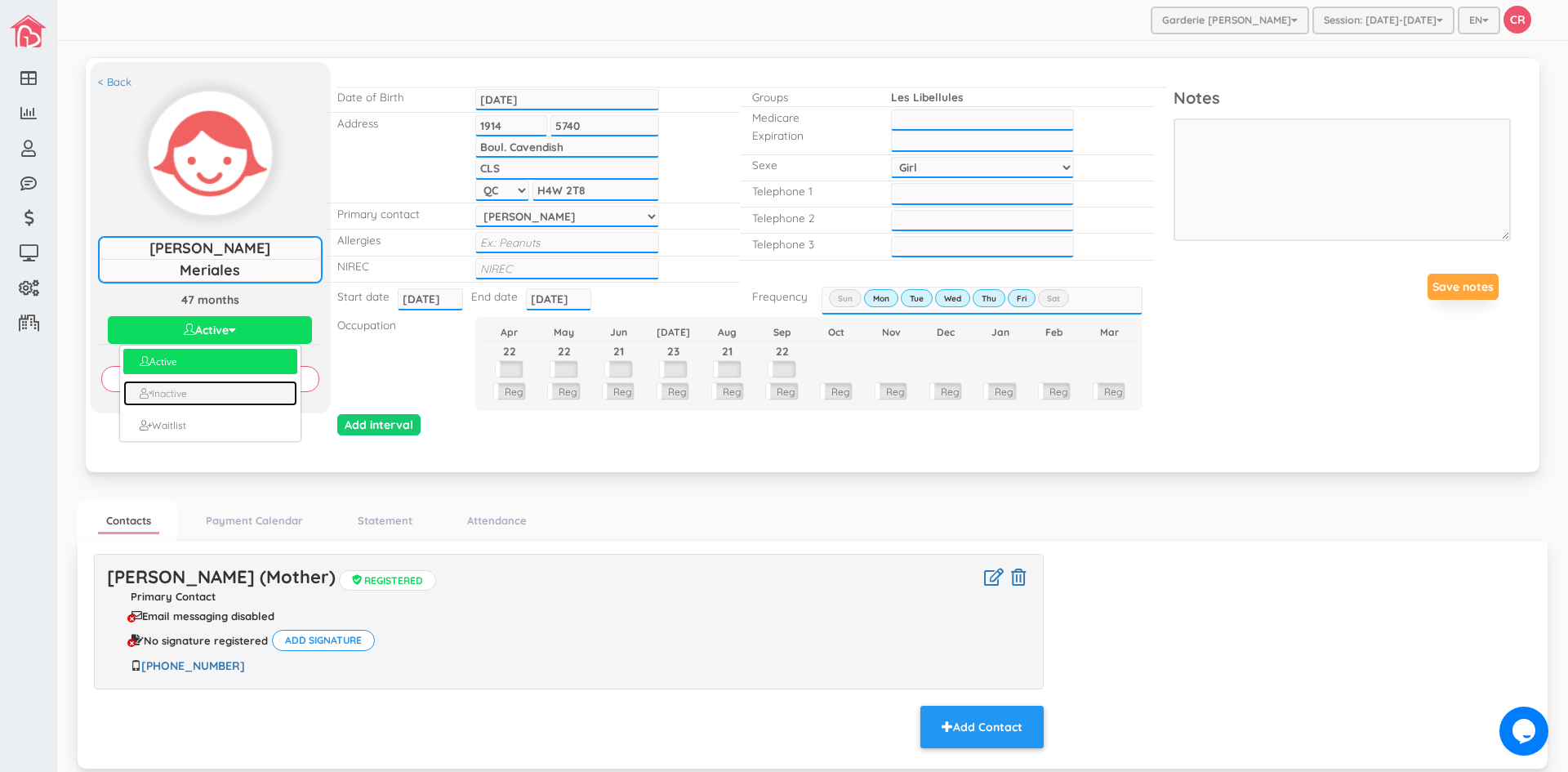
click at [191, 396] on link "Inactive" at bounding box center [209, 394] width 173 height 25
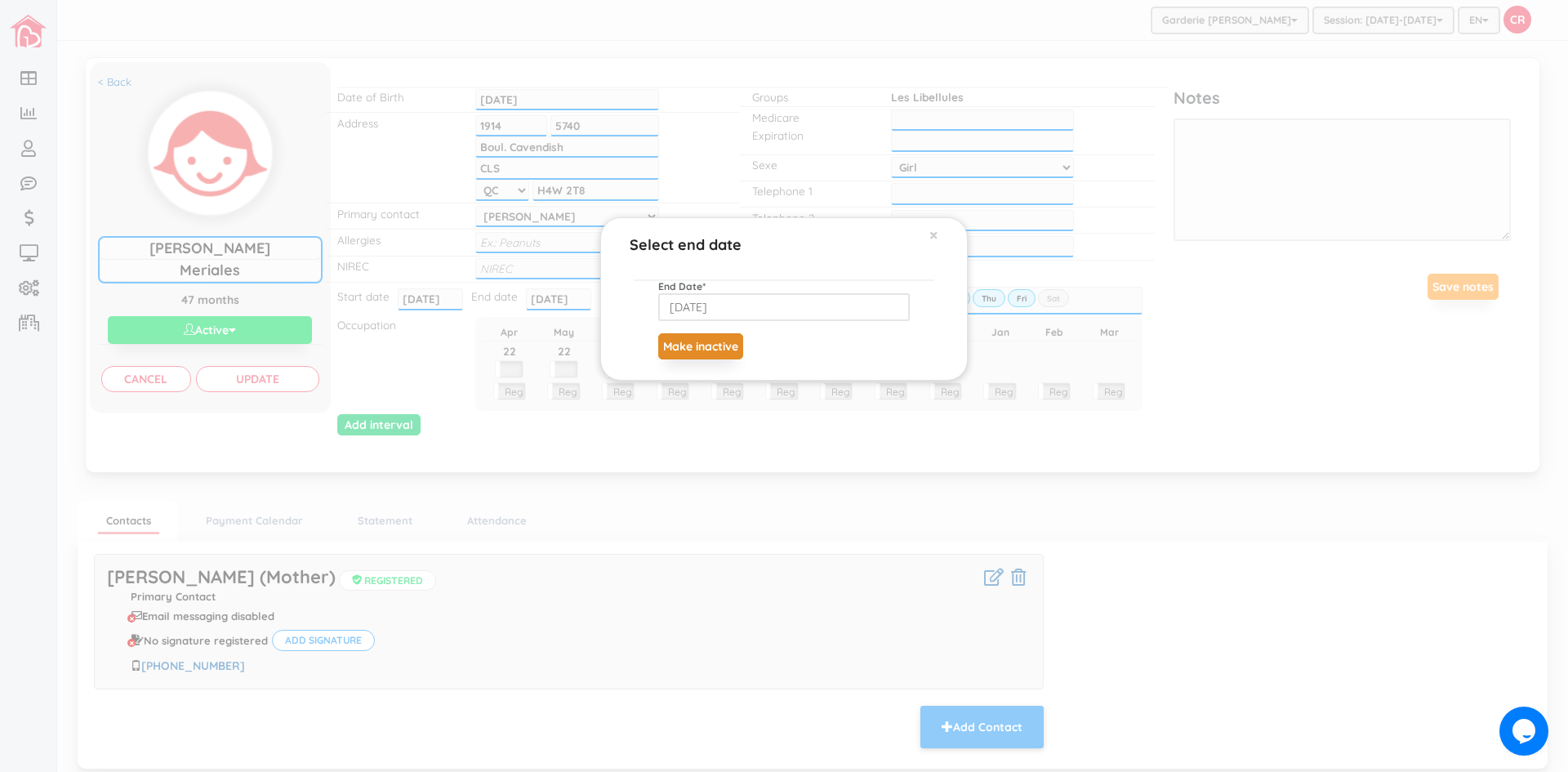
click at [714, 346] on button "Make inactive" at bounding box center [700, 346] width 85 height 26
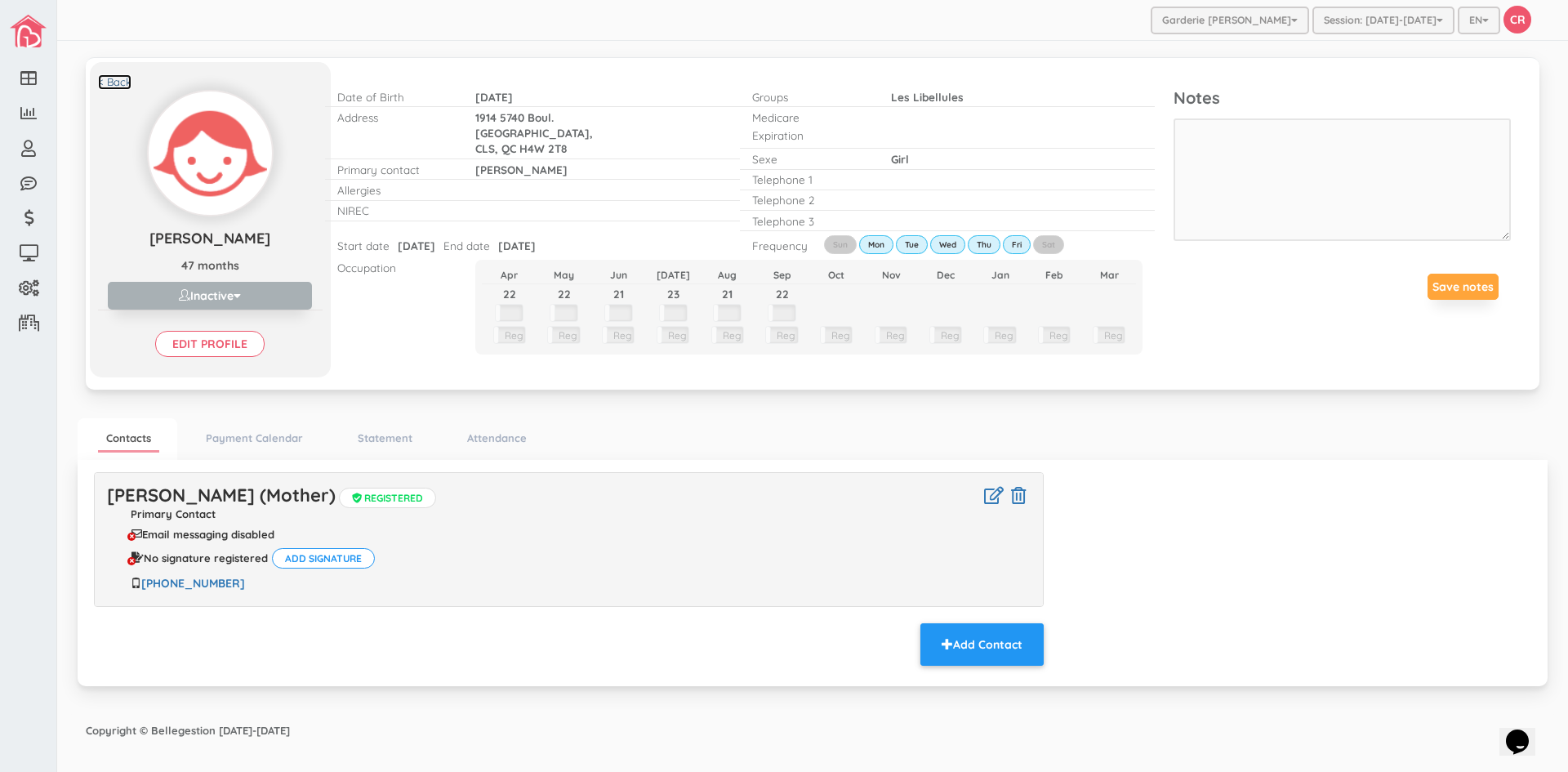
click at [108, 82] on link "< Back" at bounding box center [114, 82] width 33 height 16
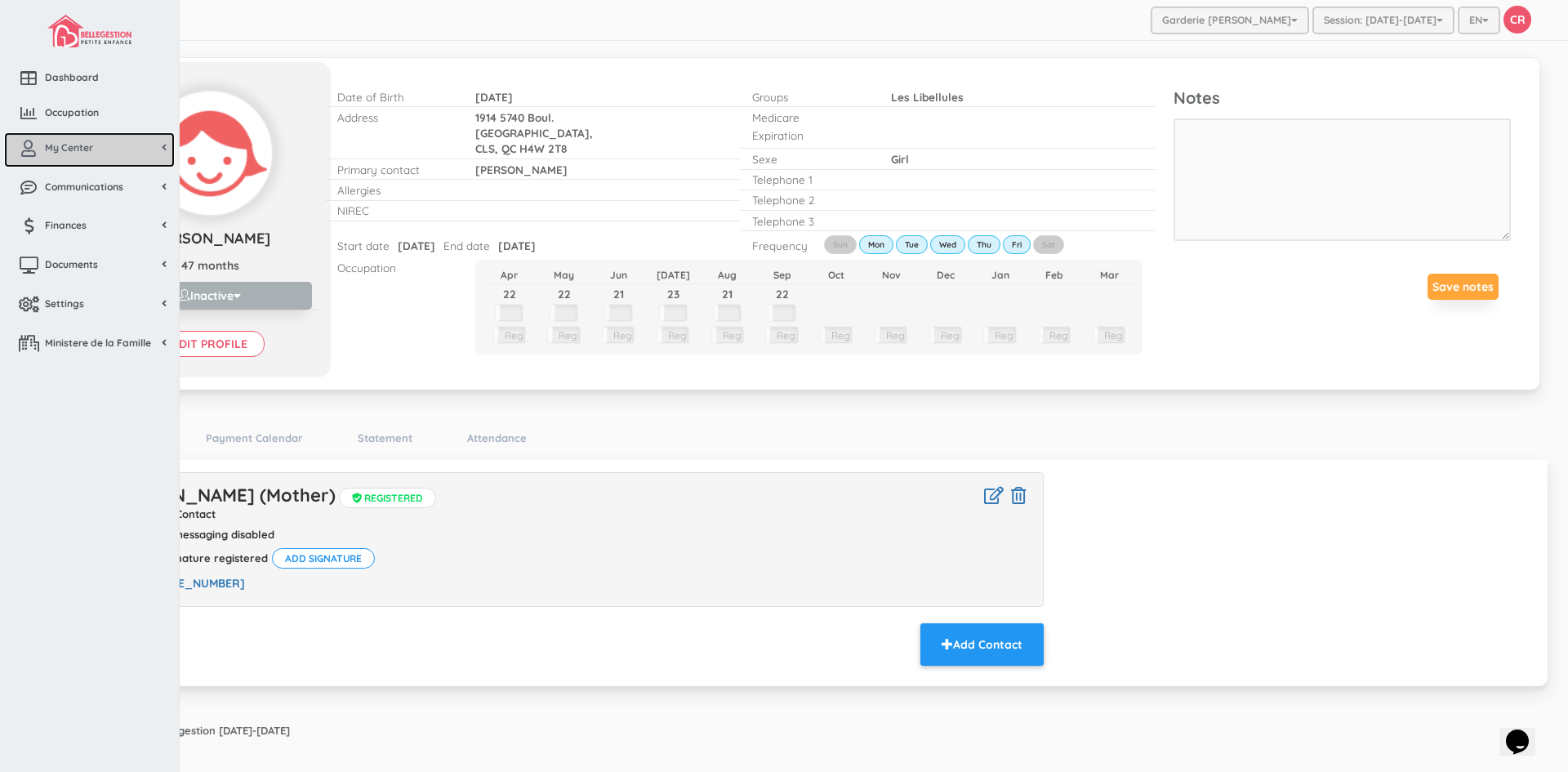
click at [80, 148] on span "My Center" at bounding box center [68, 148] width 48 height 14
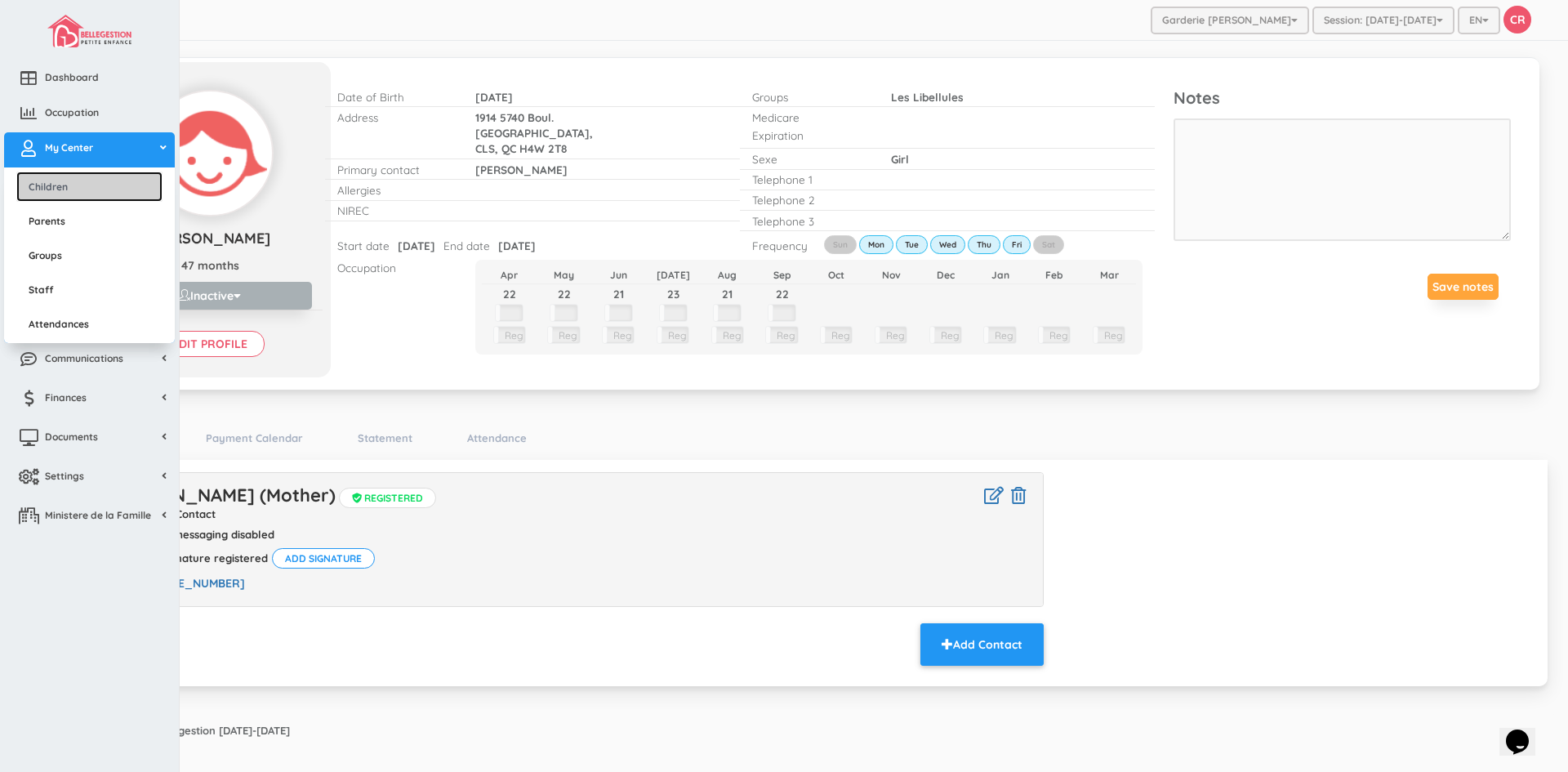
click at [67, 189] on link "Children" at bounding box center [90, 187] width 147 height 30
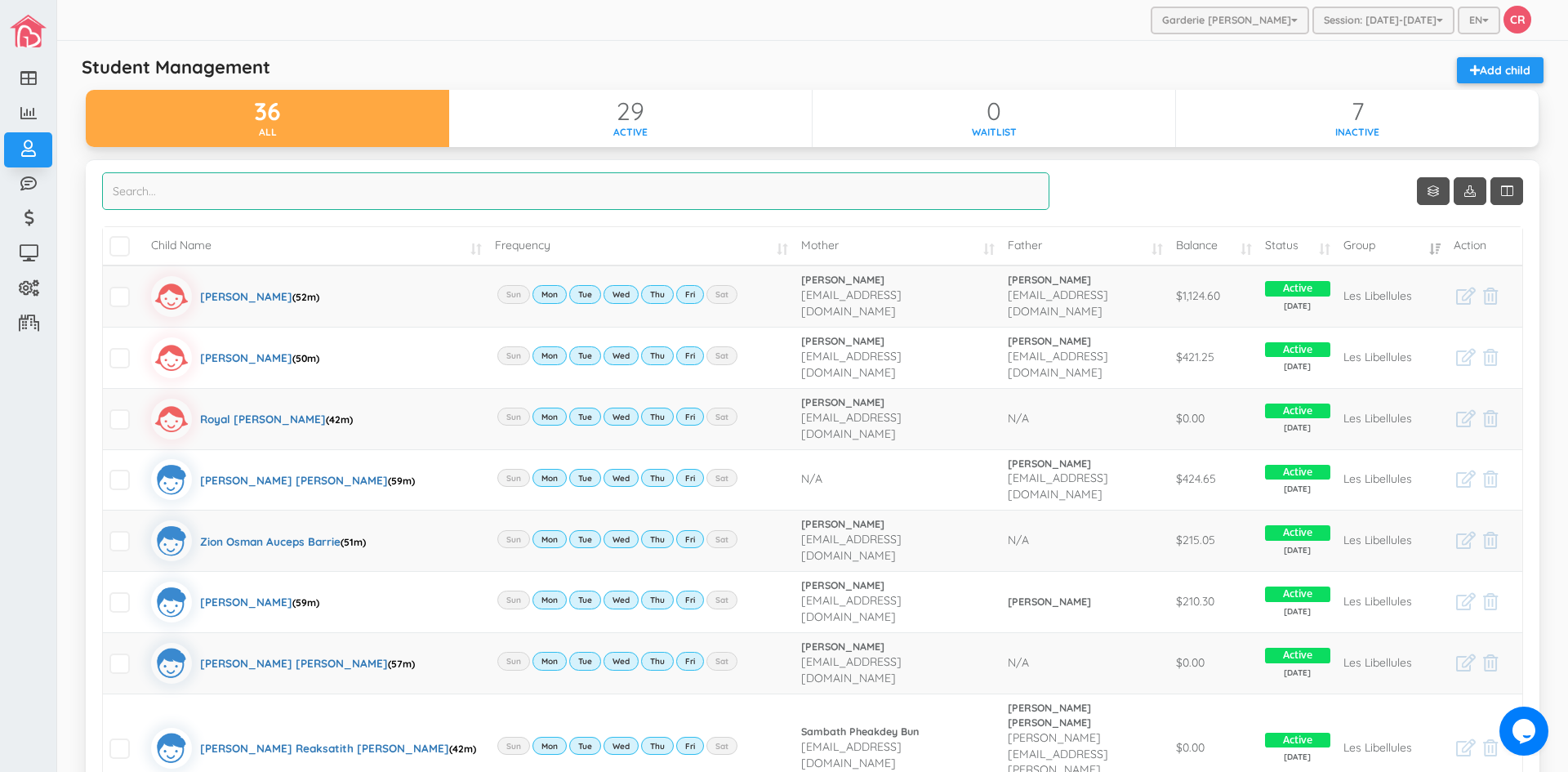
click at [164, 192] on input "search" at bounding box center [576, 191] width 948 height 37
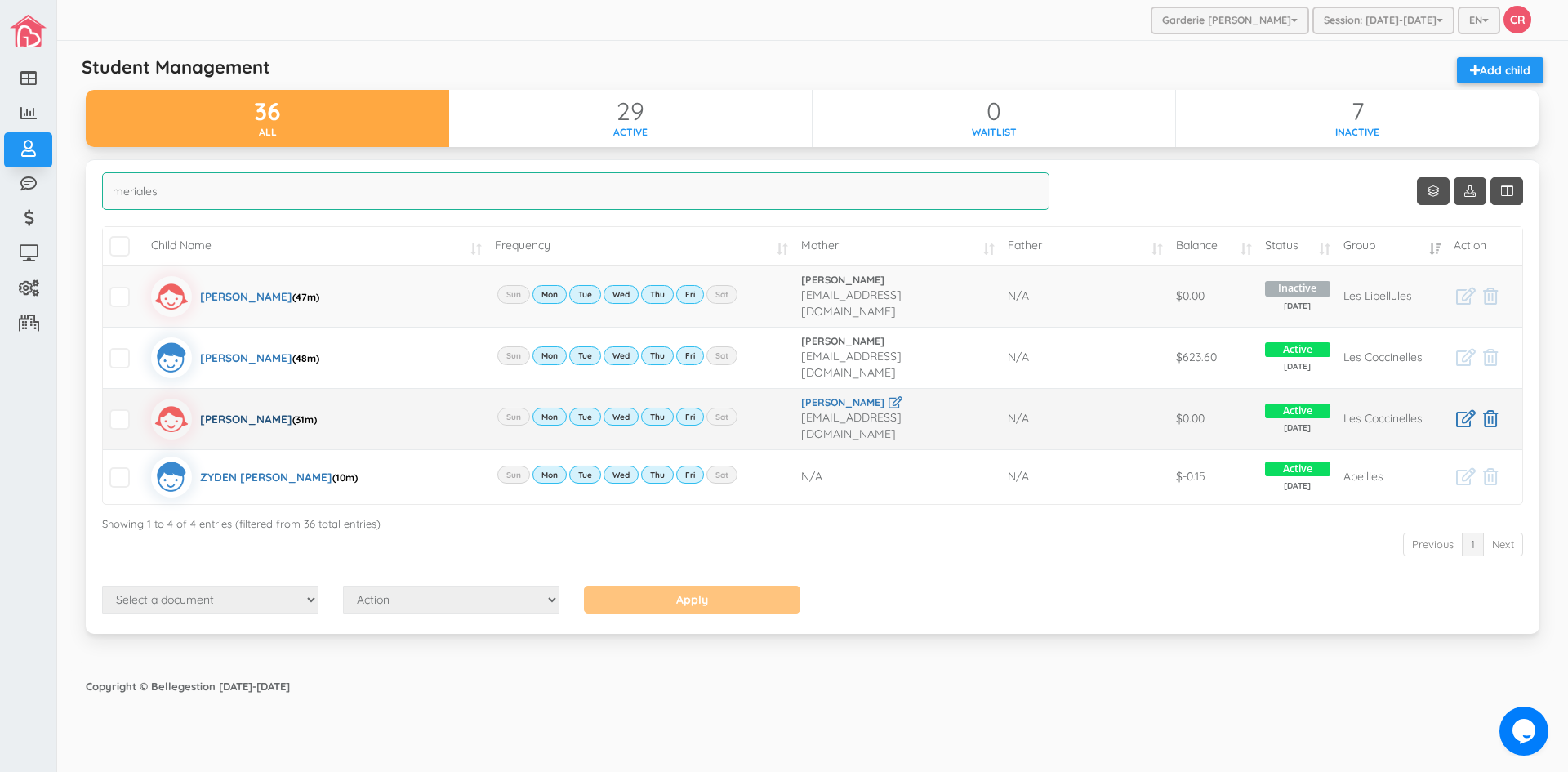
type input "meriales"
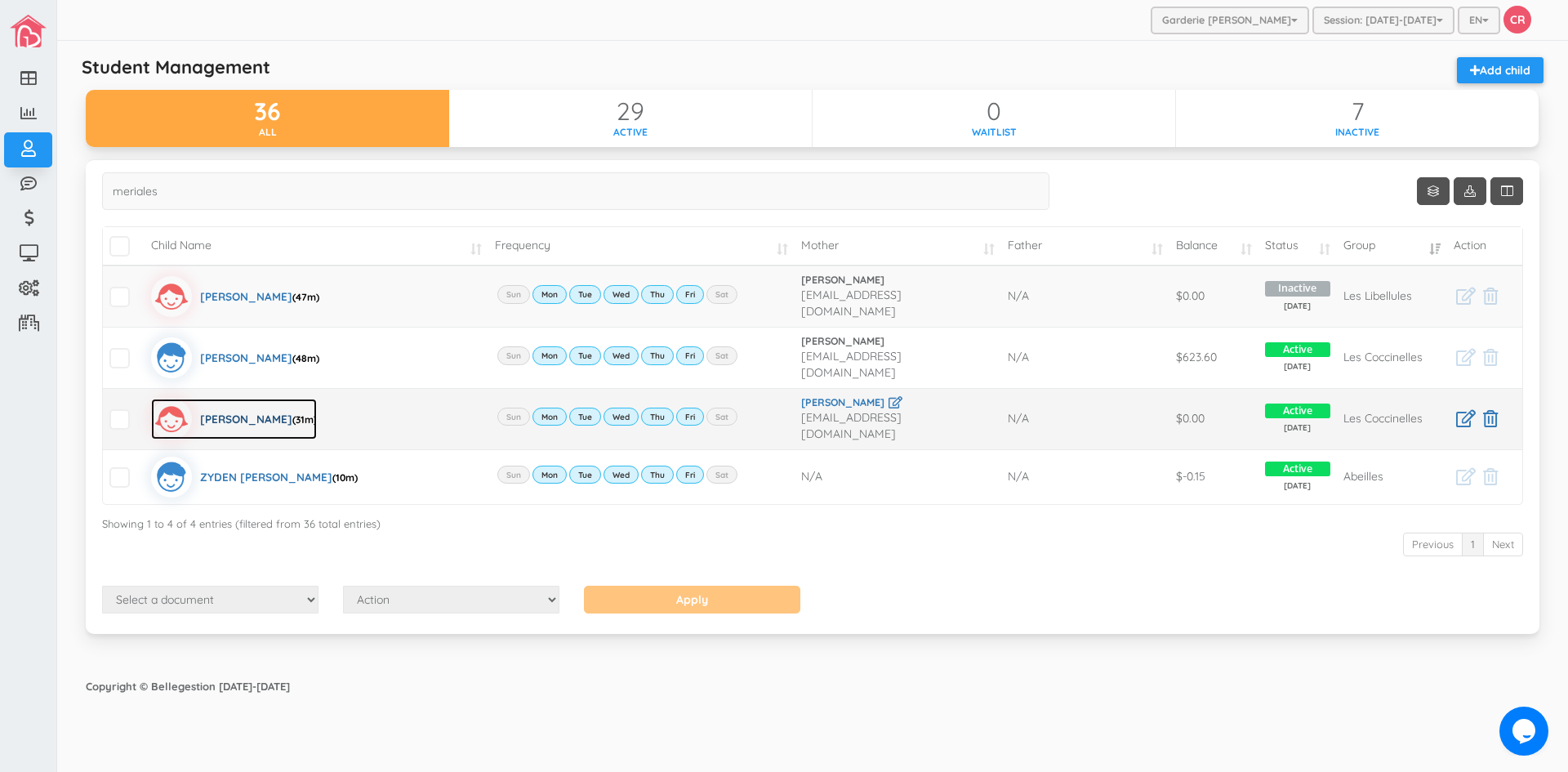
click at [235, 406] on div "[PERSON_NAME] (31m)" at bounding box center [259, 419] width 117 height 41
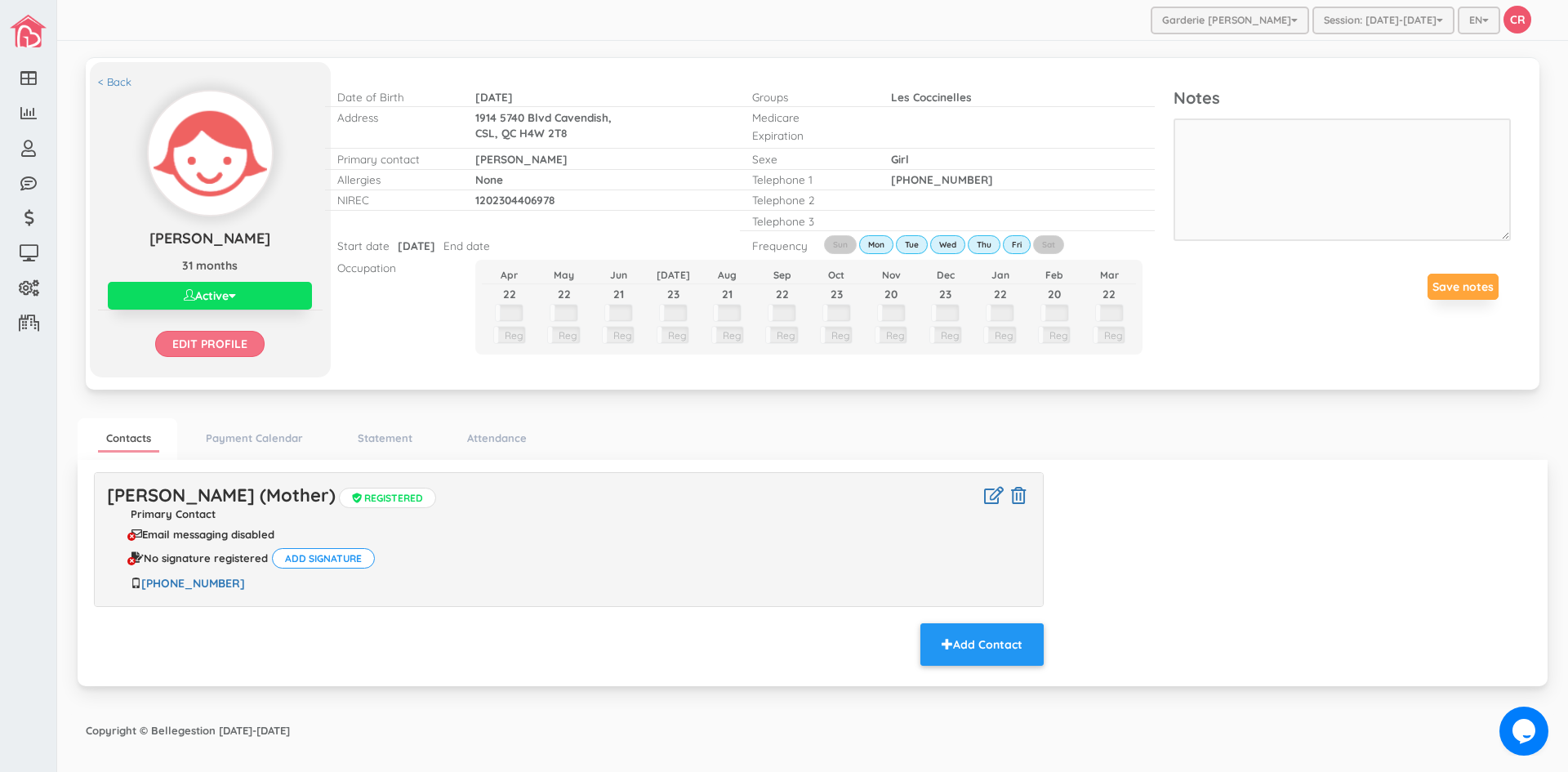
click at [226, 345] on input "Edit profile" at bounding box center [210, 344] width 109 height 26
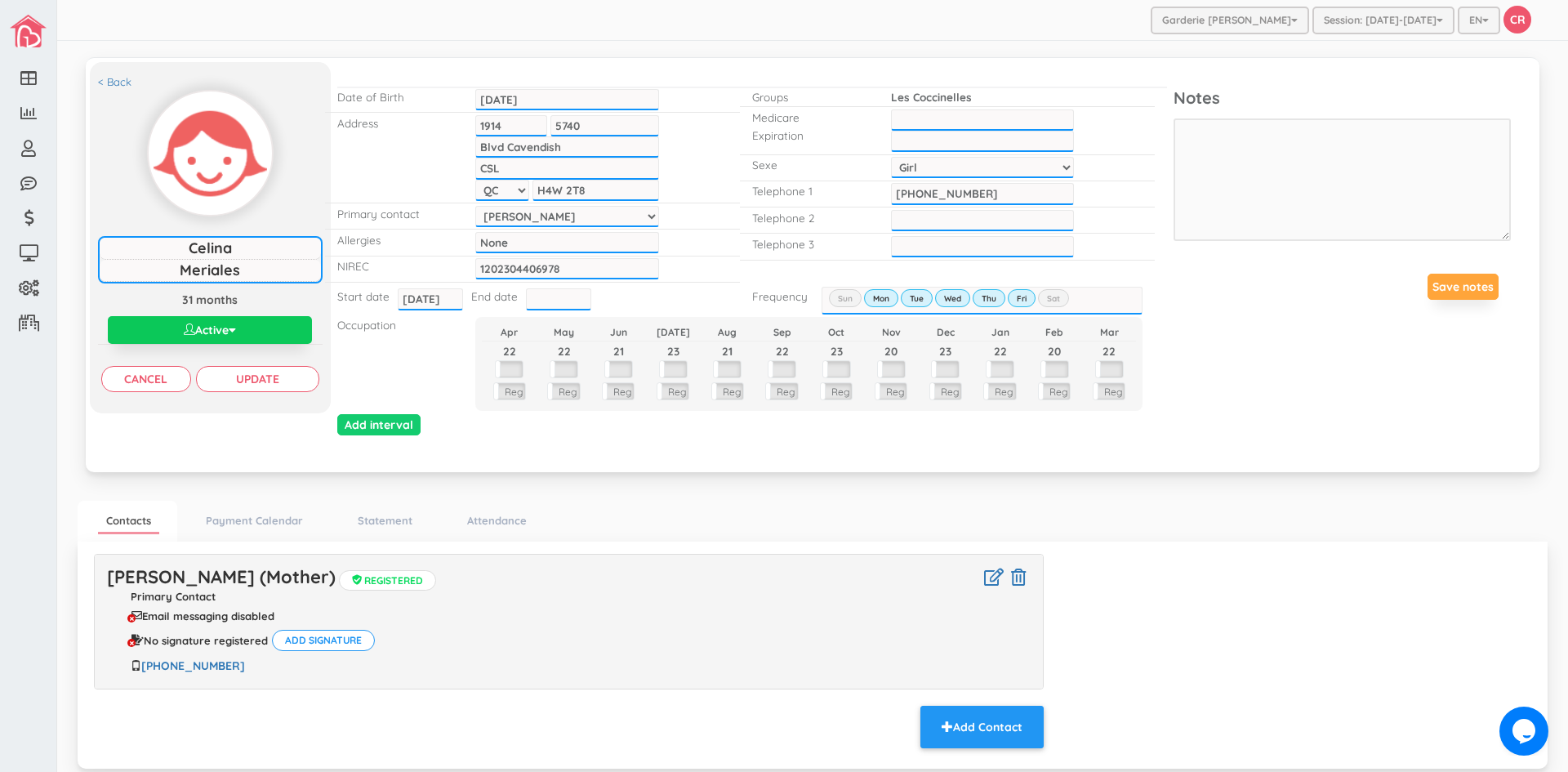
click at [240, 331] on button "Active" at bounding box center [209, 330] width 204 height 27
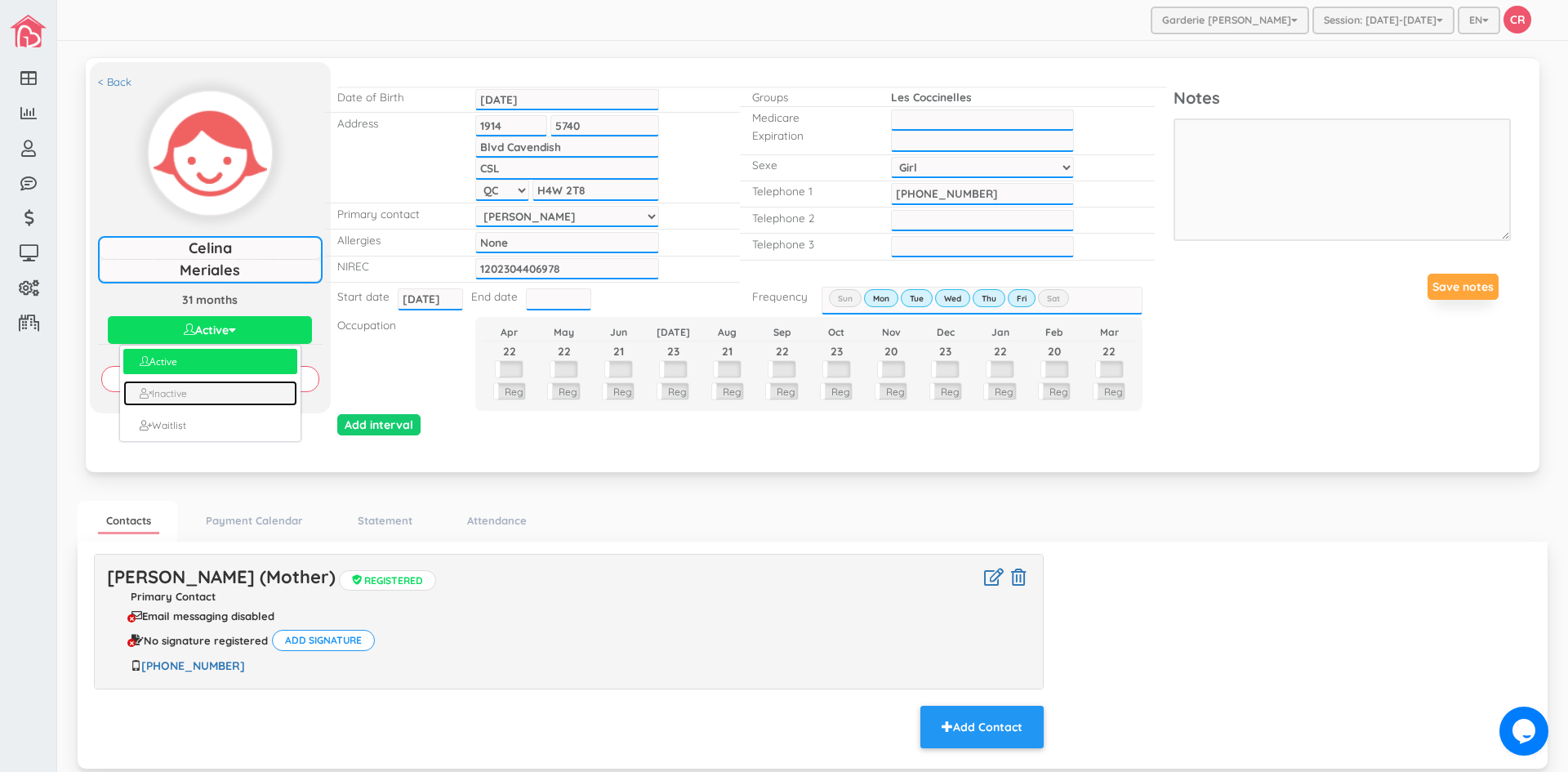
click at [199, 397] on link "Inactive" at bounding box center [209, 394] width 173 height 25
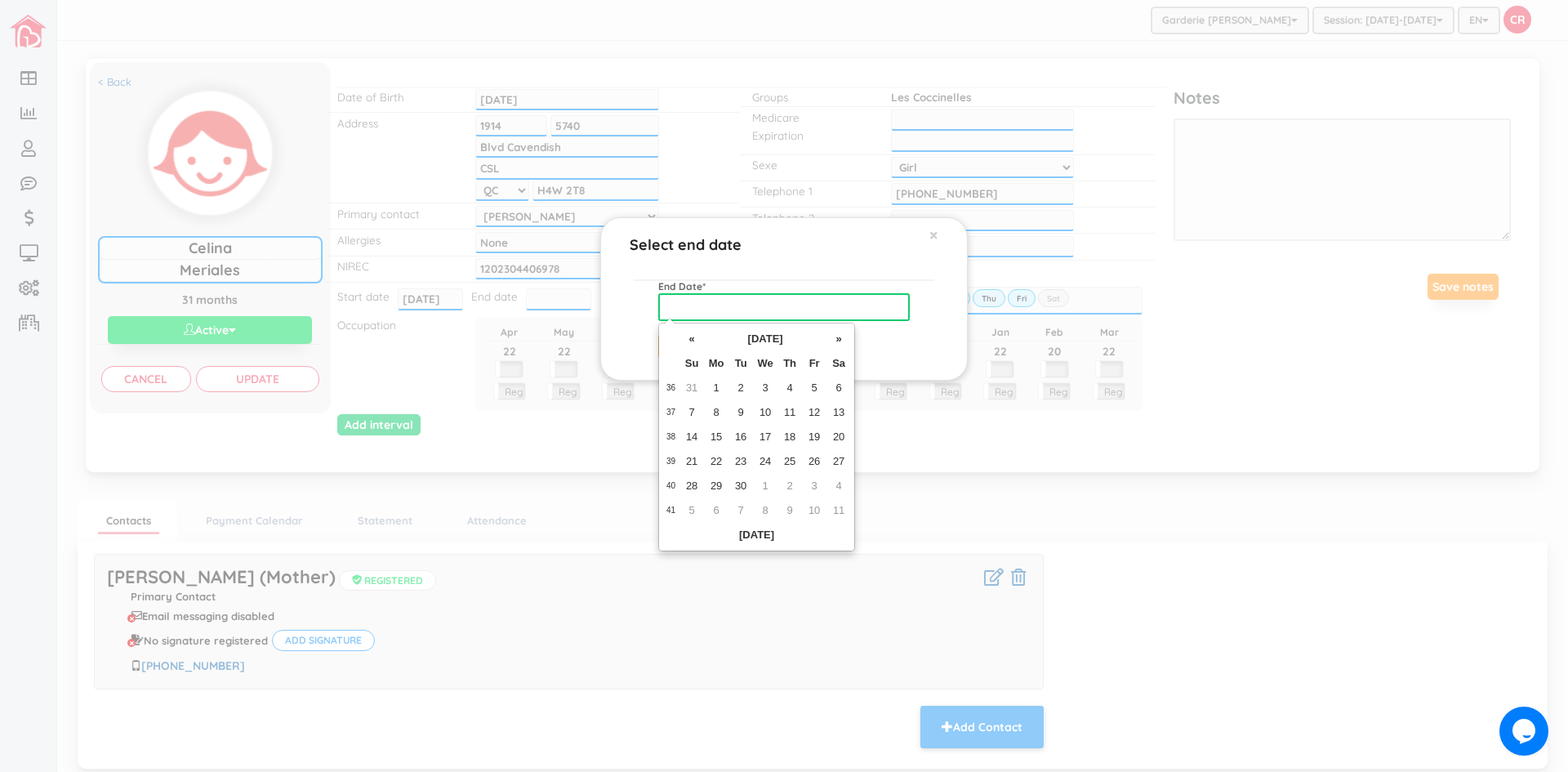
click at [699, 300] on input "text" at bounding box center [784, 307] width 252 height 27
click at [742, 483] on td "30" at bounding box center [741, 486] width 24 height 24
type input "[DATE]"
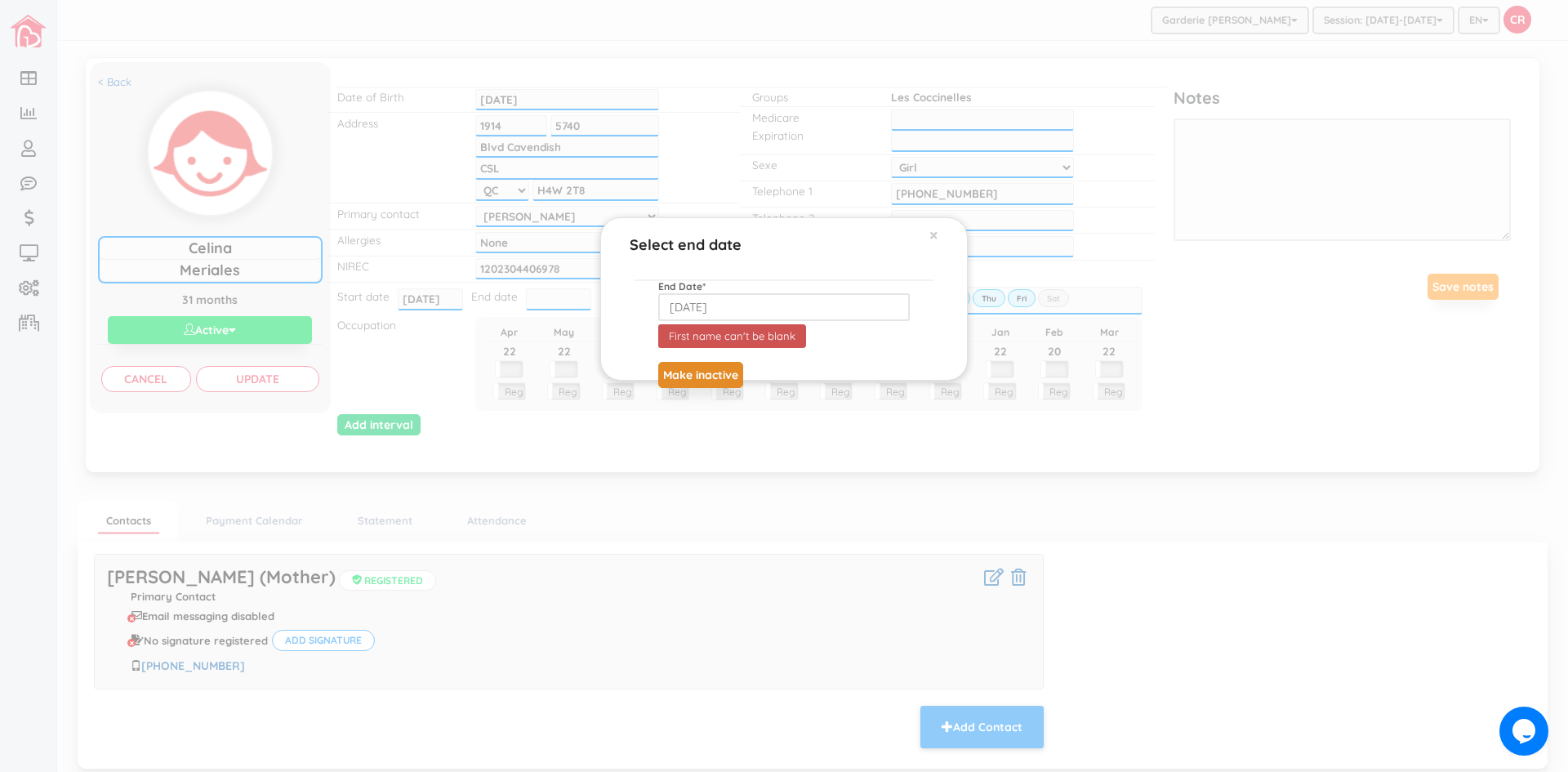
click at [683, 373] on button "Make inactive" at bounding box center [700, 374] width 85 height 26
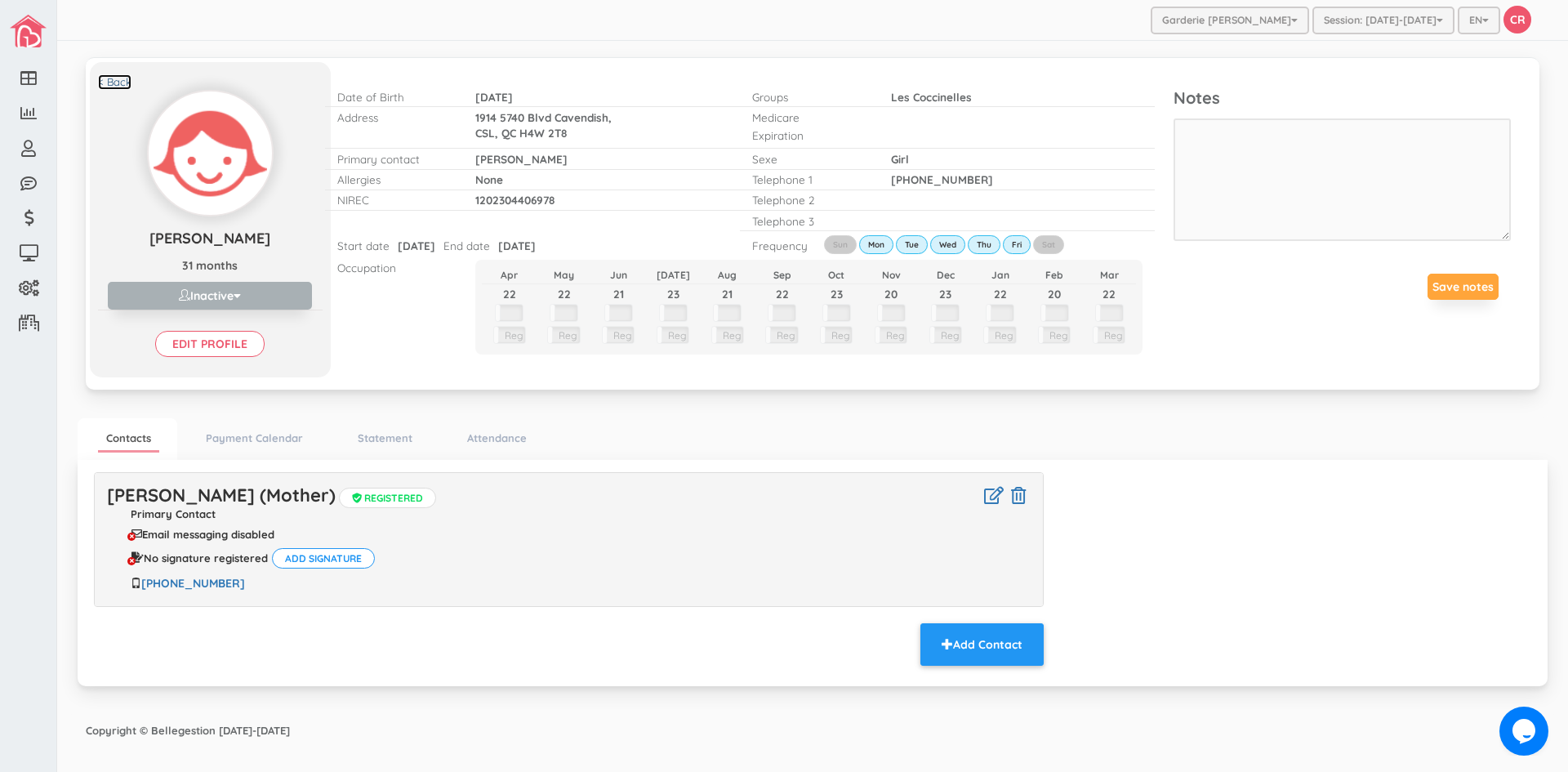
click at [116, 82] on link "< Back" at bounding box center [114, 82] width 33 height 16
